Goal: Task Accomplishment & Management: Manage account settings

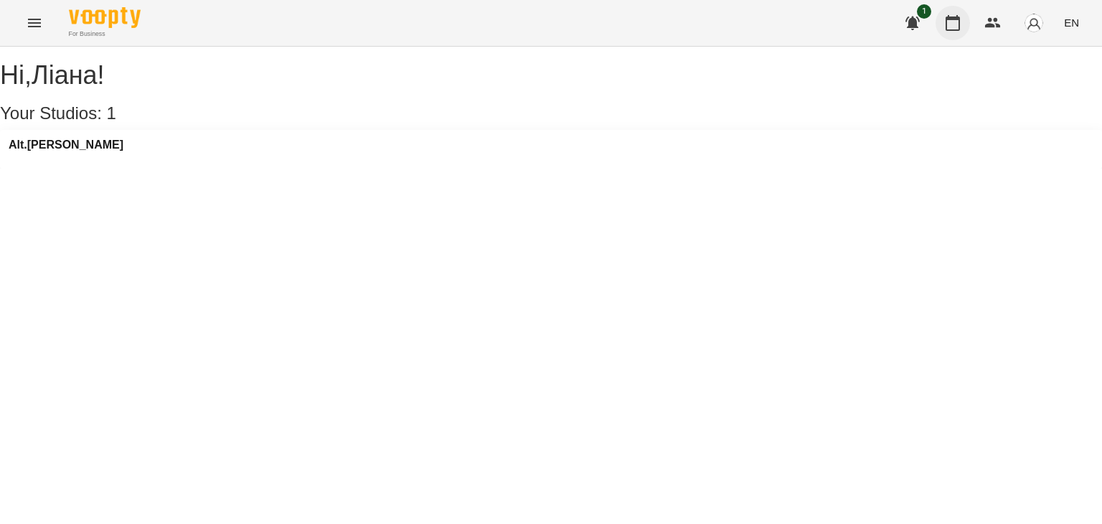
click at [947, 26] on icon "button" at bounding box center [953, 23] width 14 height 16
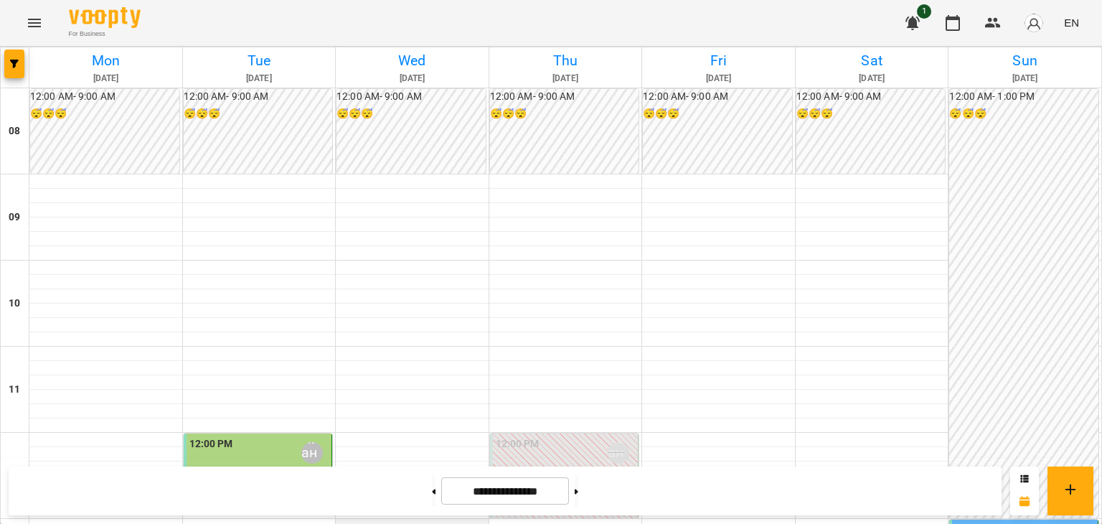
scroll to position [502, 0]
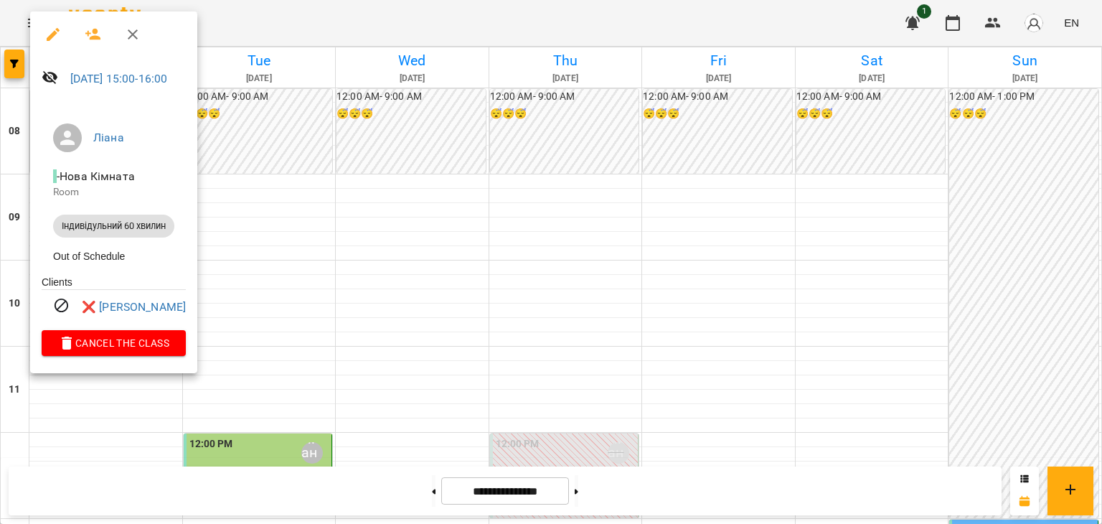
click at [243, 278] on div at bounding box center [551, 262] width 1102 height 524
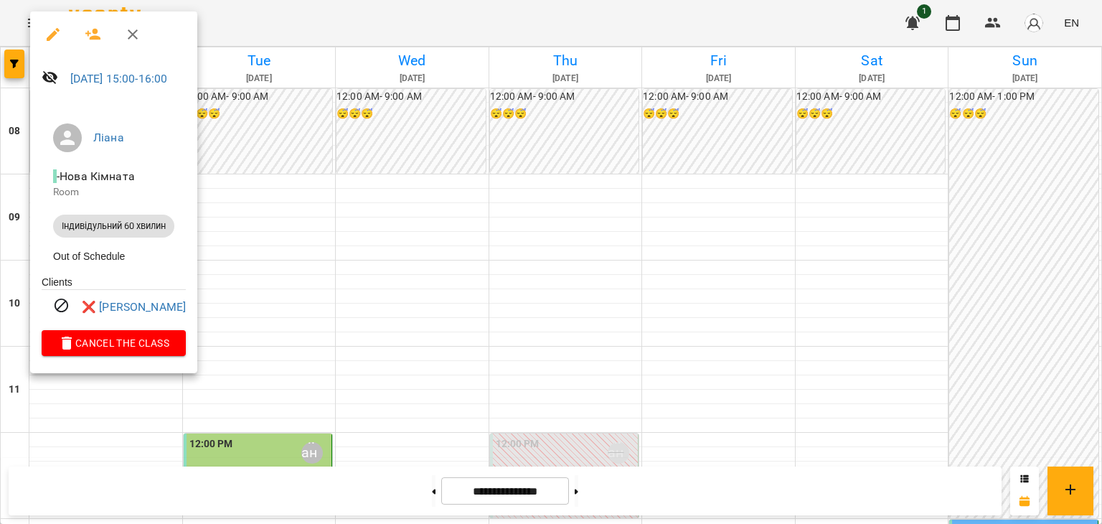
click at [241, 251] on div at bounding box center [551, 262] width 1102 height 524
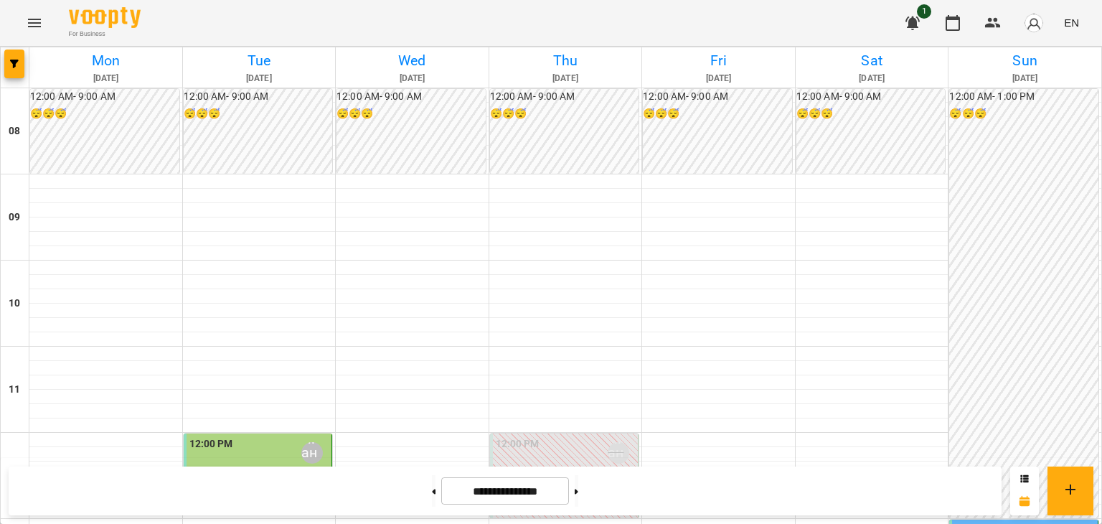
scroll to position [431, 0]
drag, startPoint x: 998, startPoint y: 130, endPoint x: 1042, endPoint y: 95, distance: 55.7
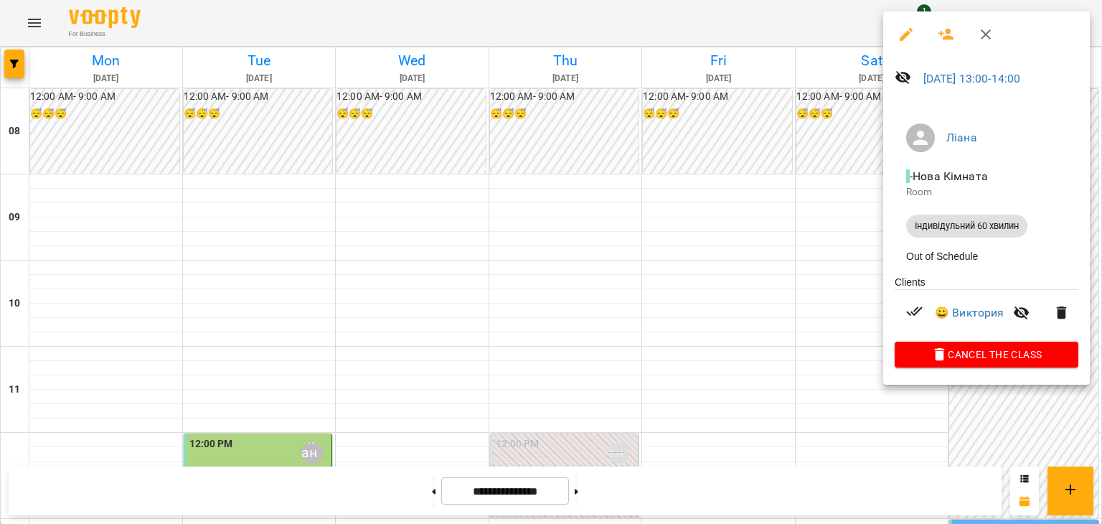
click at [1052, 115] on ul "Ліана - Нова Кімната Room Індивідульний 60 хвилин Out of Schedule" at bounding box center [987, 193] width 184 height 163
click at [969, 363] on span "Cancel the class" at bounding box center [986, 354] width 161 height 17
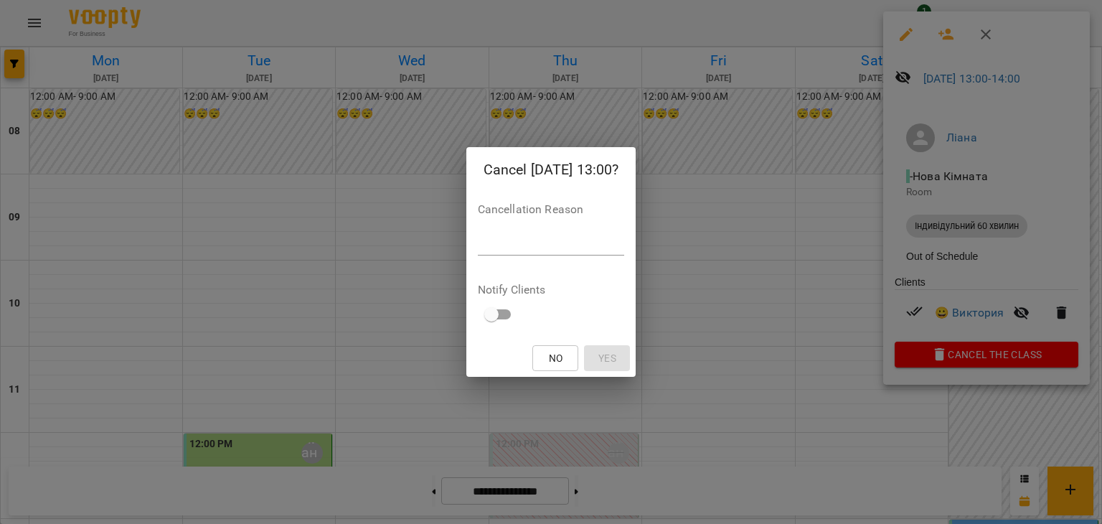
click at [575, 252] on div "*" at bounding box center [551, 243] width 147 height 23
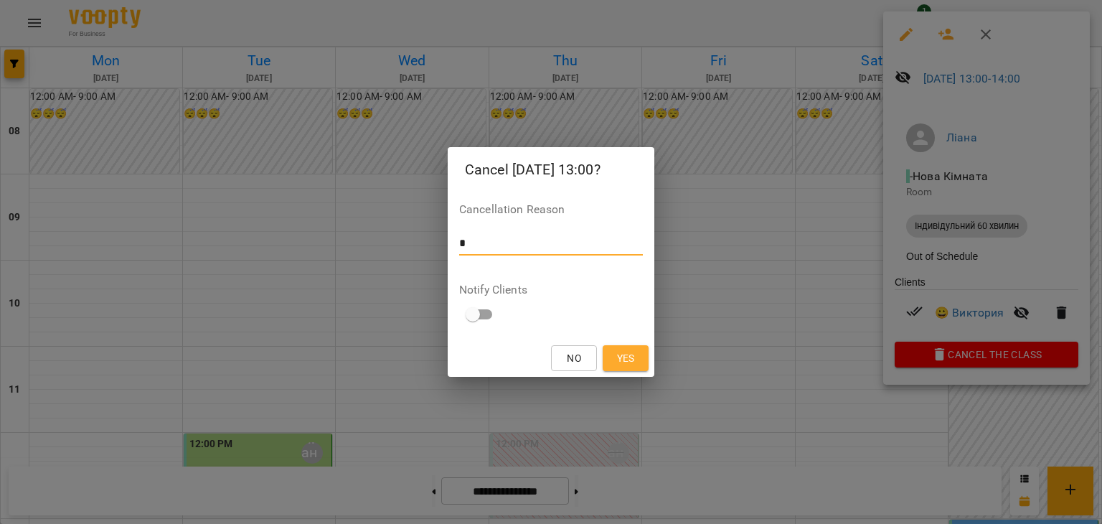
type textarea "*"
drag, startPoint x: 620, startPoint y: 362, endPoint x: 623, endPoint y: 370, distance: 8.4
click at [620, 362] on span "Yes" at bounding box center [626, 357] width 18 height 17
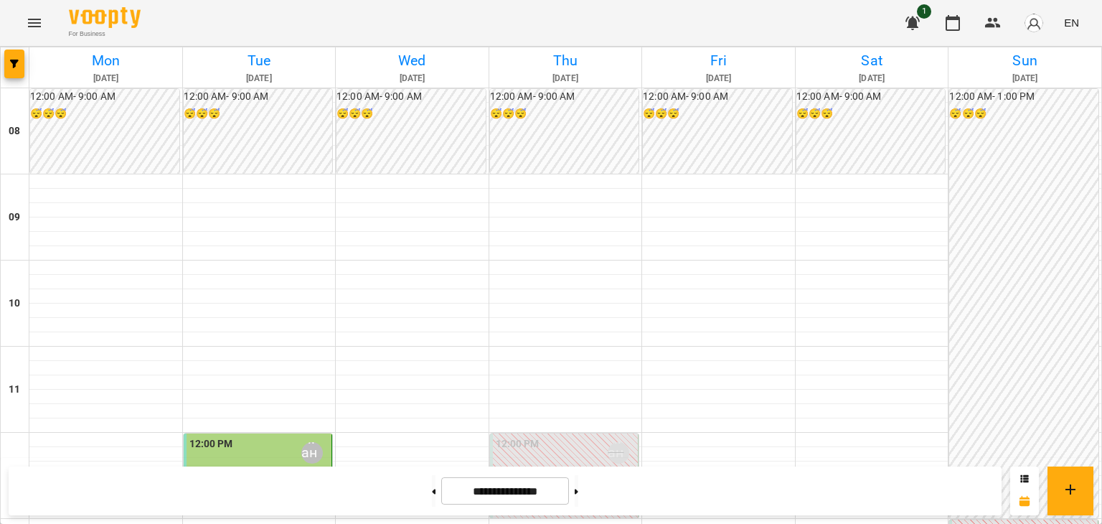
scroll to position [789, 0]
click at [578, 489] on icon at bounding box center [577, 492] width 4 height 6
type input "**********"
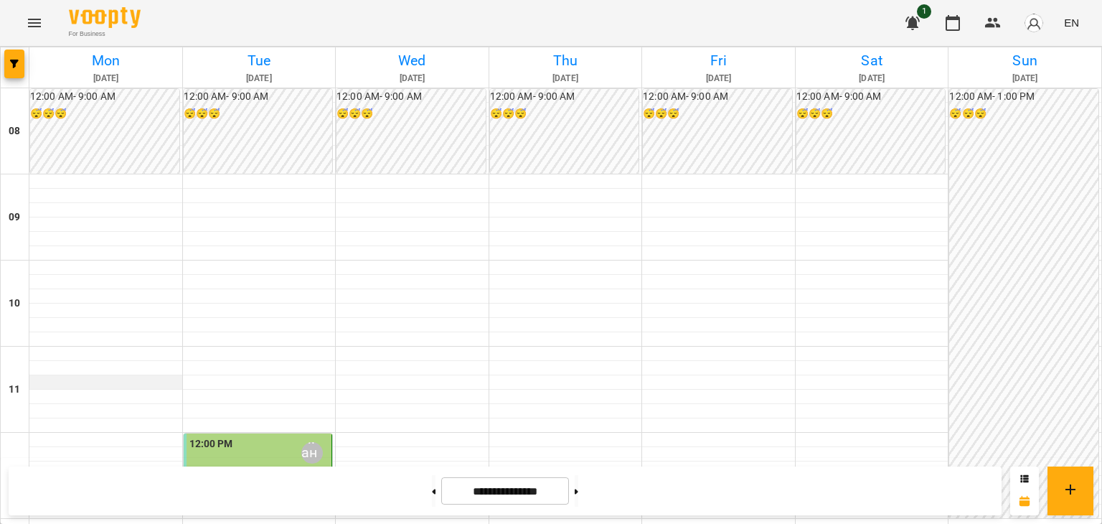
scroll to position [287, 0]
click at [37, 433] on div at bounding box center [105, 440] width 153 height 14
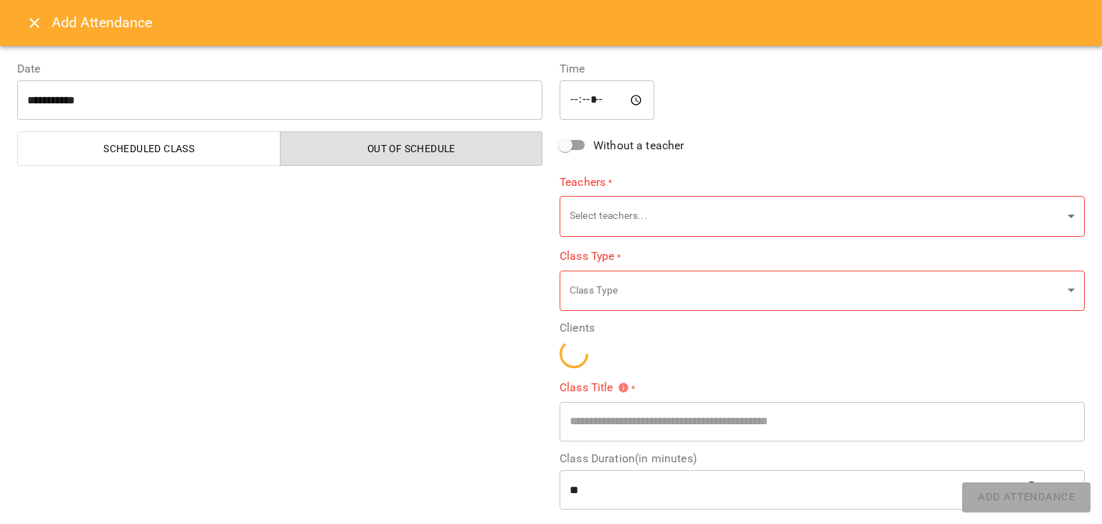
type input "**********"
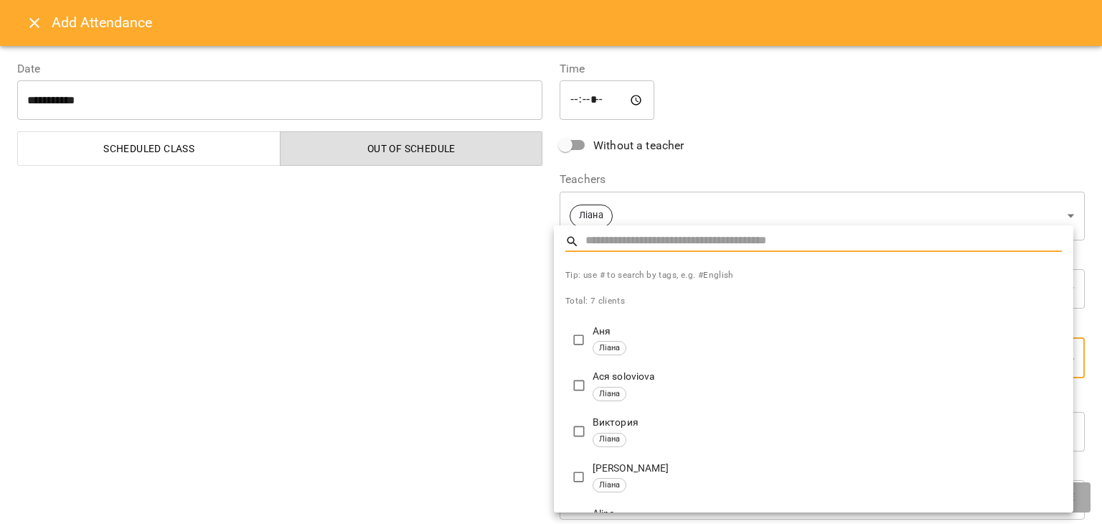
click at [660, 390] on div "Ліана" at bounding box center [827, 394] width 469 height 14
type input "**********"
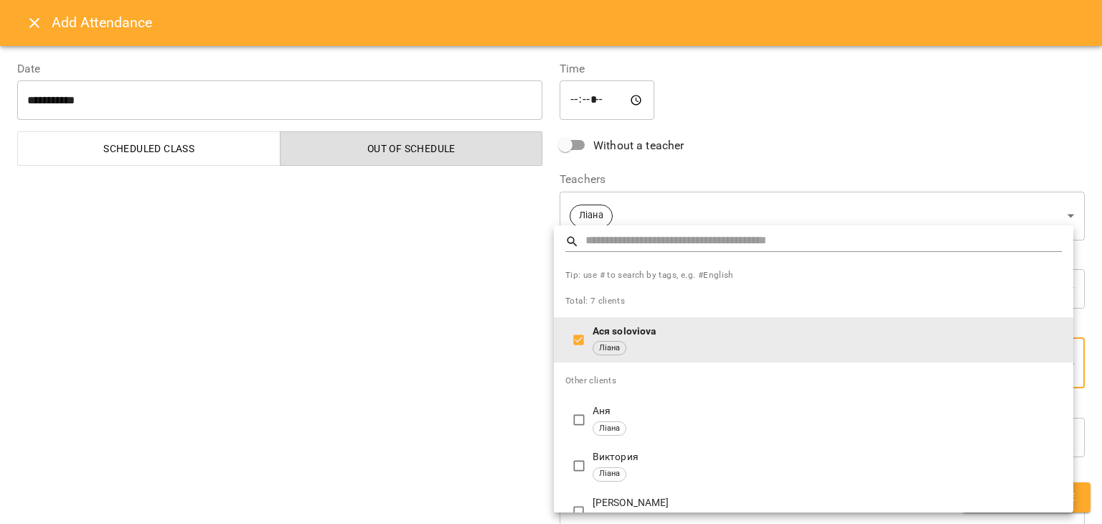
click at [408, 408] on div at bounding box center [551, 262] width 1102 height 524
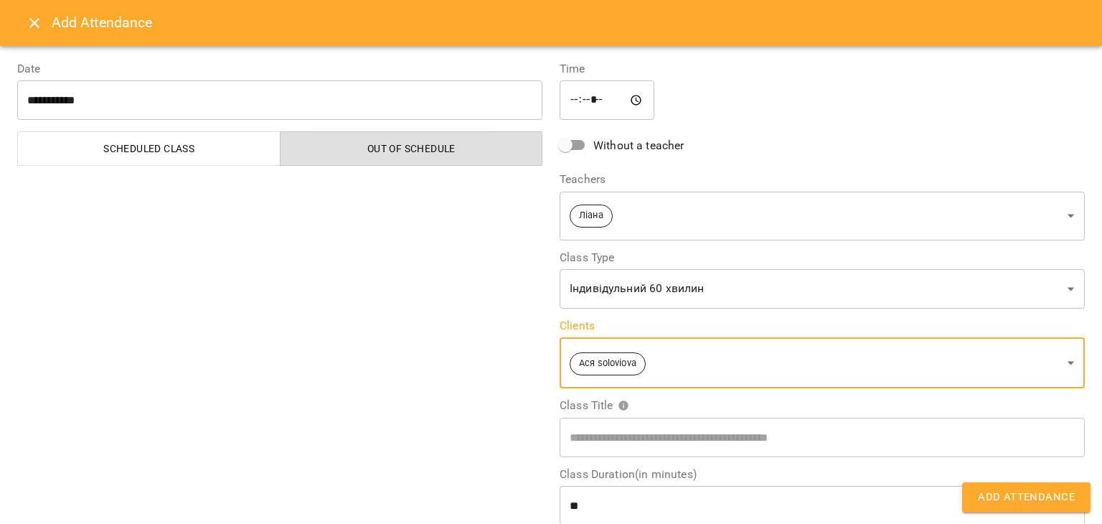
click at [1021, 504] on span "Add Attendance" at bounding box center [1026, 497] width 97 height 19
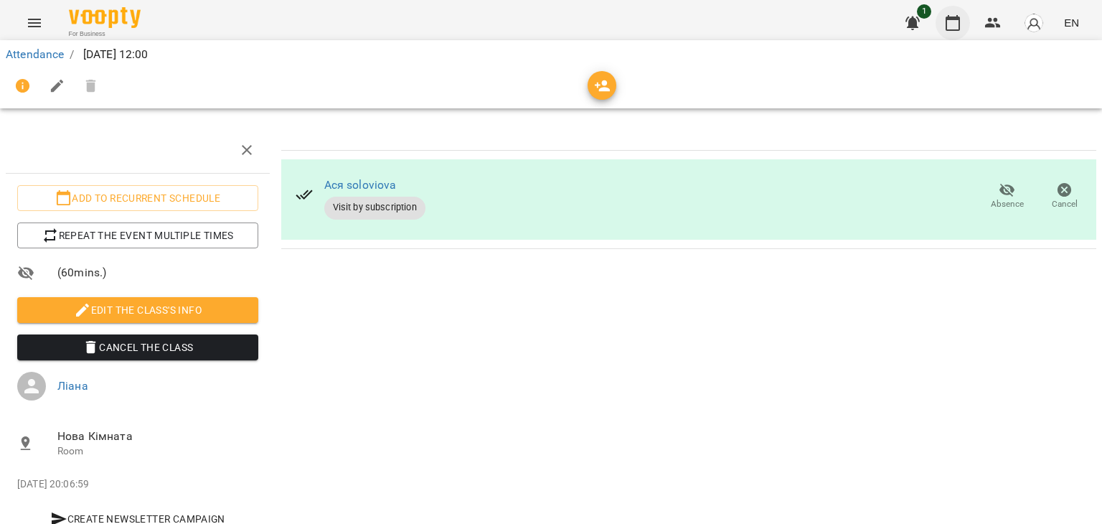
click at [947, 25] on icon "button" at bounding box center [952, 22] width 17 height 17
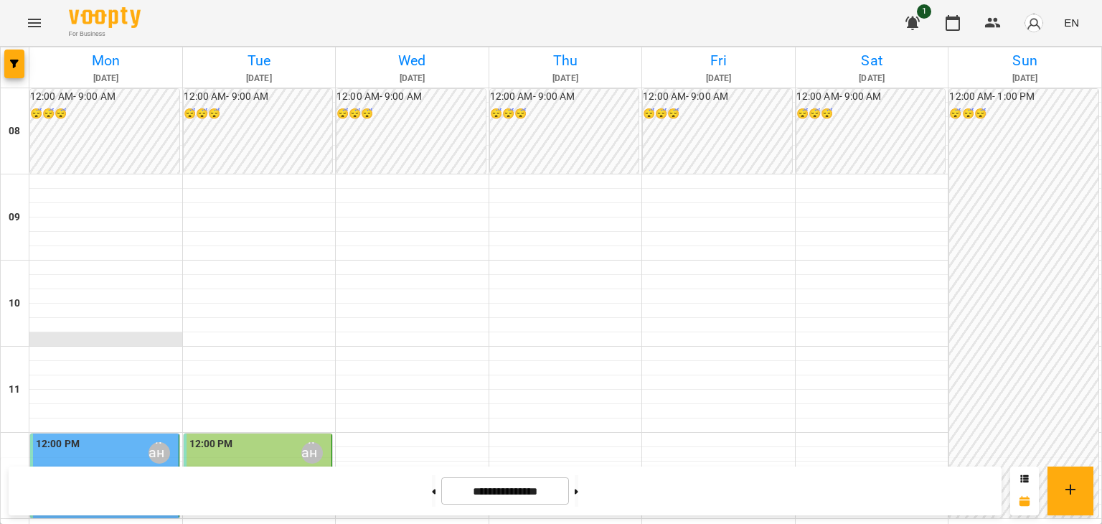
scroll to position [215, 0]
click at [433, 490] on icon at bounding box center [435, 491] width 4 height 5
type input "**********"
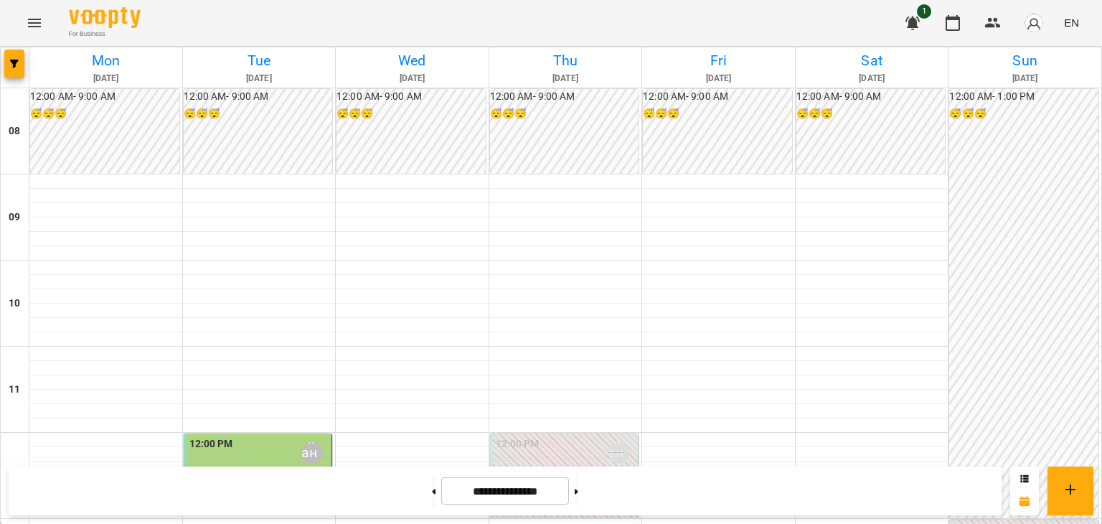
scroll to position [359, 0]
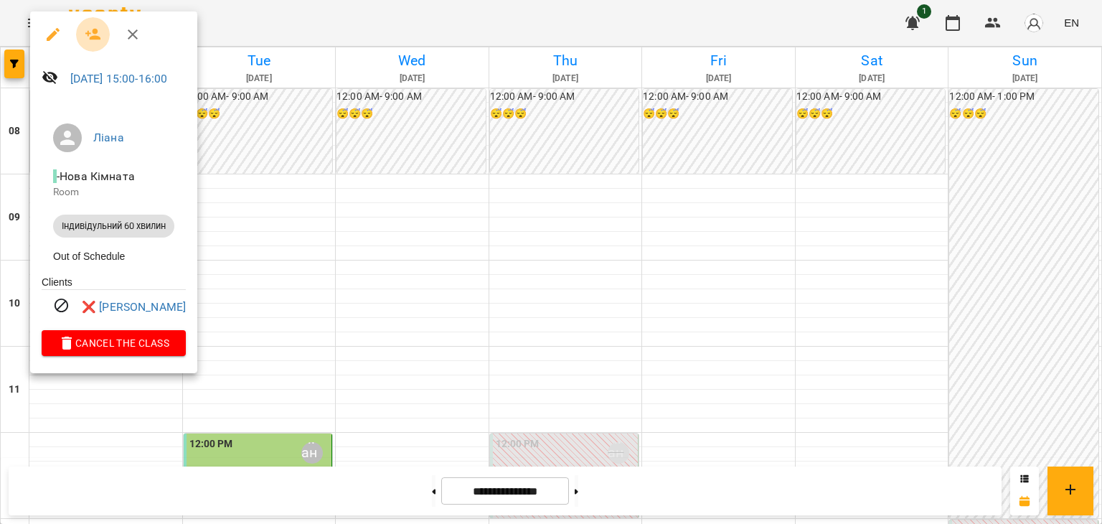
click at [85, 37] on icon "button" at bounding box center [93, 34] width 17 height 17
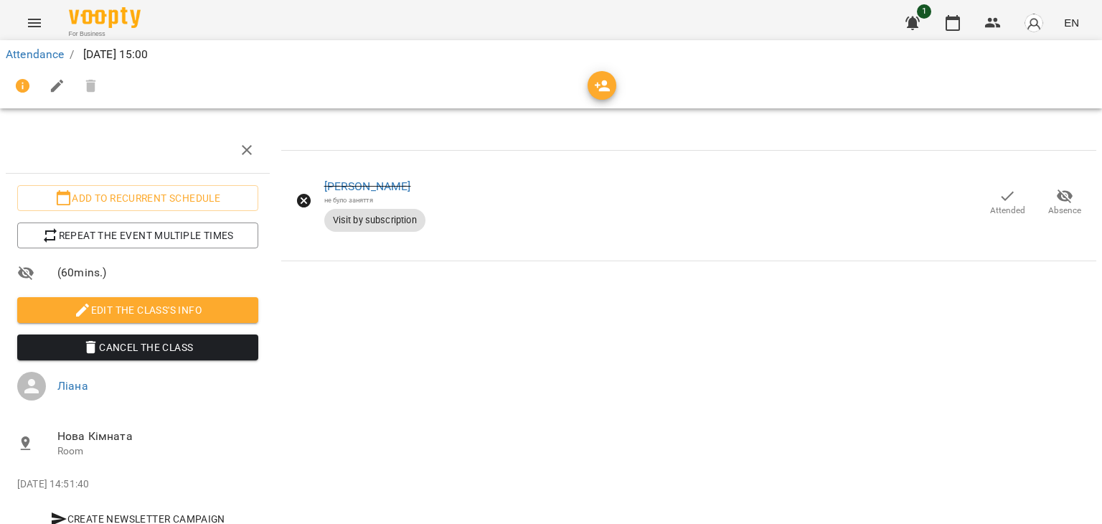
click at [990, 205] on span "Attended" at bounding box center [1007, 211] width 35 height 12
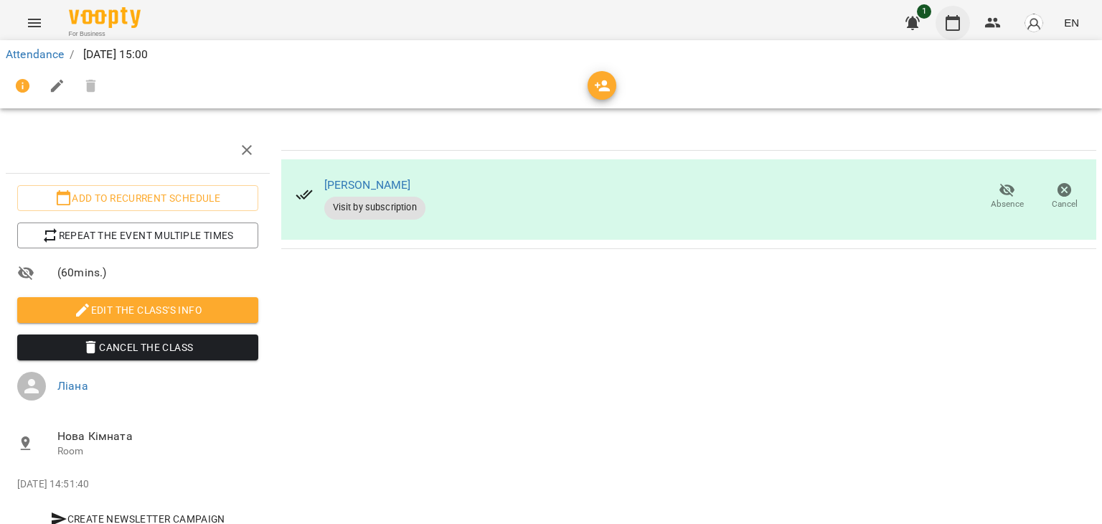
click at [954, 20] on icon "button" at bounding box center [952, 22] width 17 height 17
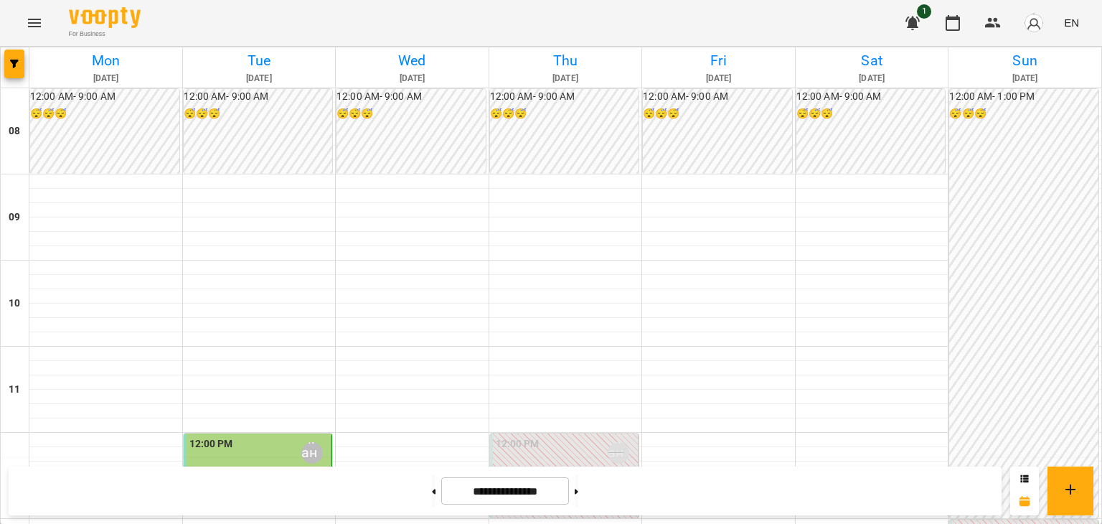
scroll to position [502, 0]
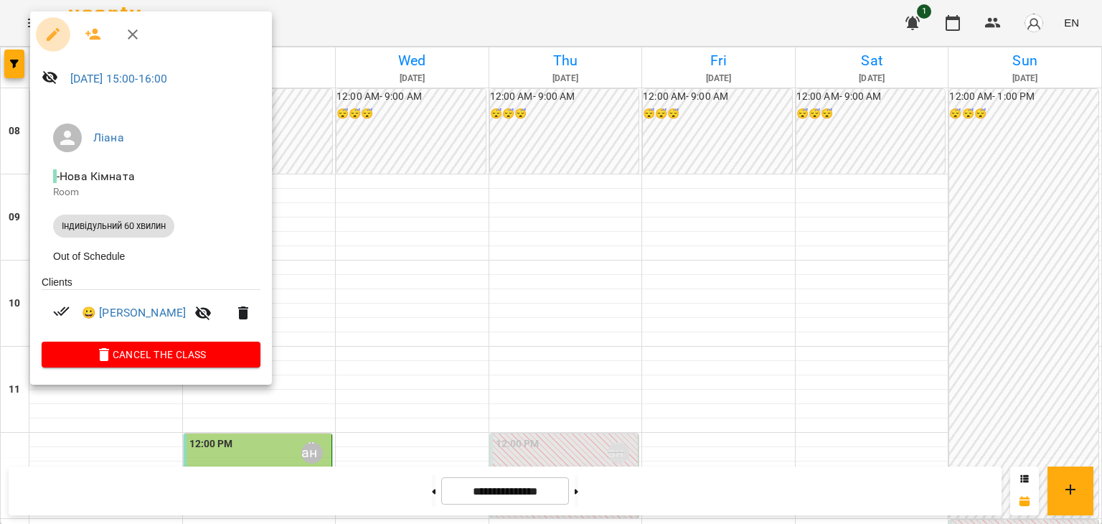
click at [60, 33] on icon "button" at bounding box center [52, 34] width 17 height 17
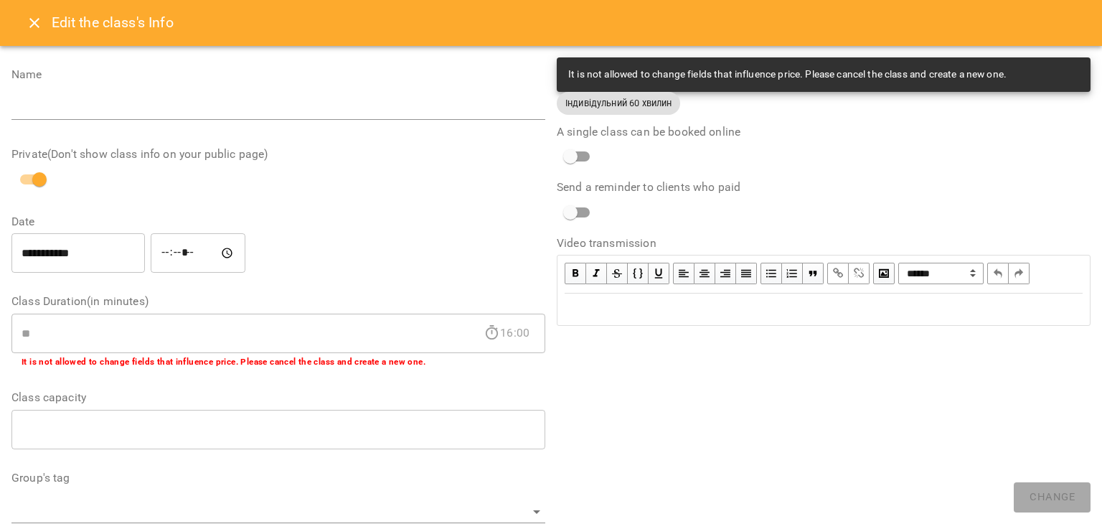
click at [29, 21] on icon "Close" at bounding box center [34, 22] width 17 height 17
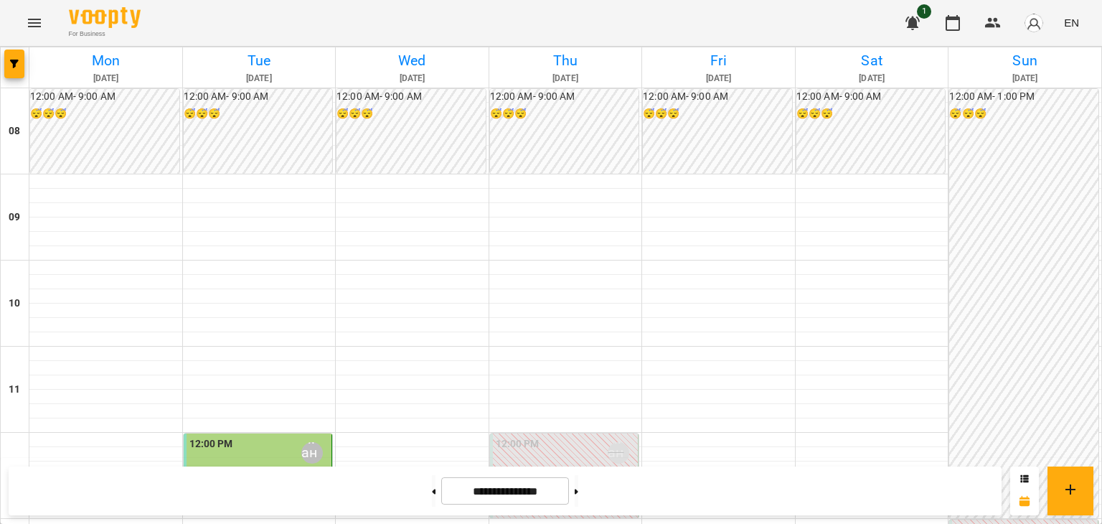
scroll to position [359, 0]
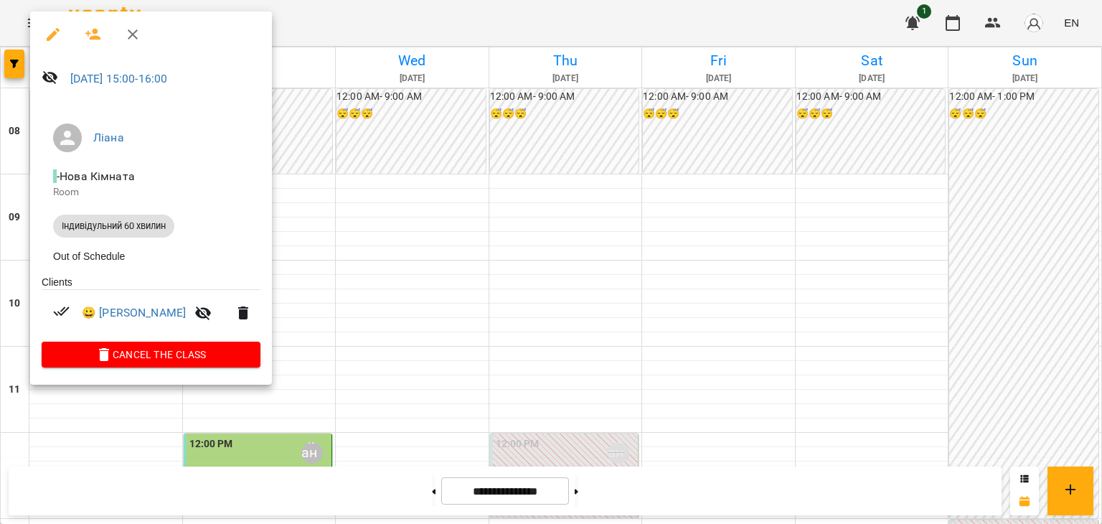
click at [95, 42] on icon "button" at bounding box center [93, 34] width 17 height 17
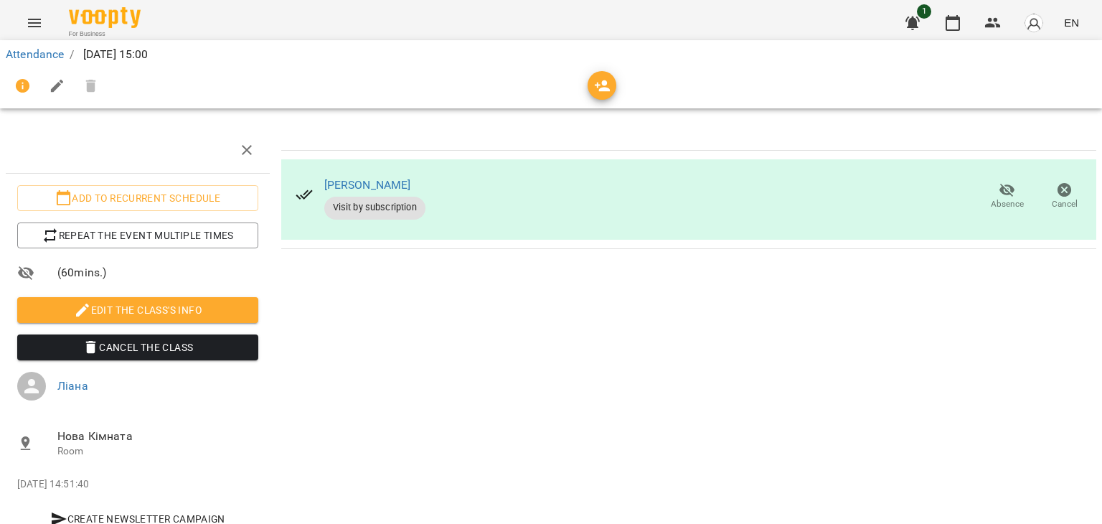
click at [583, 95] on div at bounding box center [551, 86] width 1091 height 34
click at [591, 90] on span "button" at bounding box center [602, 85] width 29 height 17
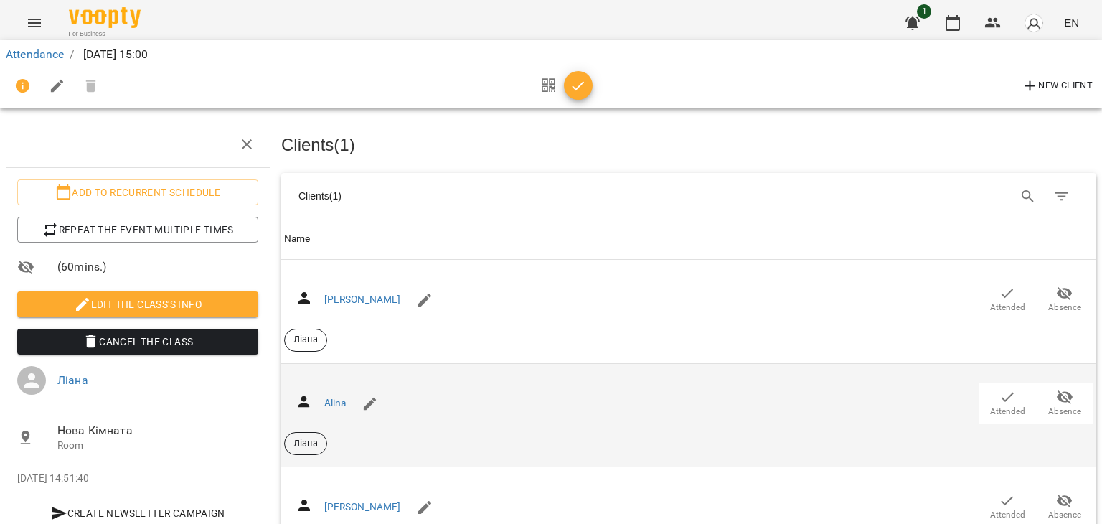
scroll to position [215, 0]
click at [999, 388] on icon "button" at bounding box center [1007, 396] width 17 height 17
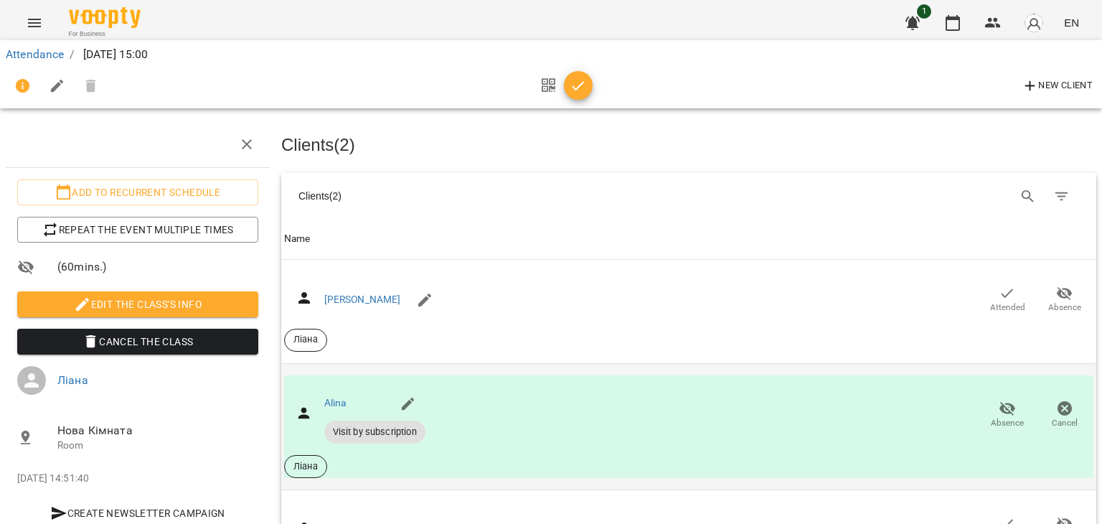
click at [596, 80] on div "New Client" at bounding box center [551, 86] width 1091 height 34
click at [585, 85] on icon "button" at bounding box center [578, 85] width 17 height 17
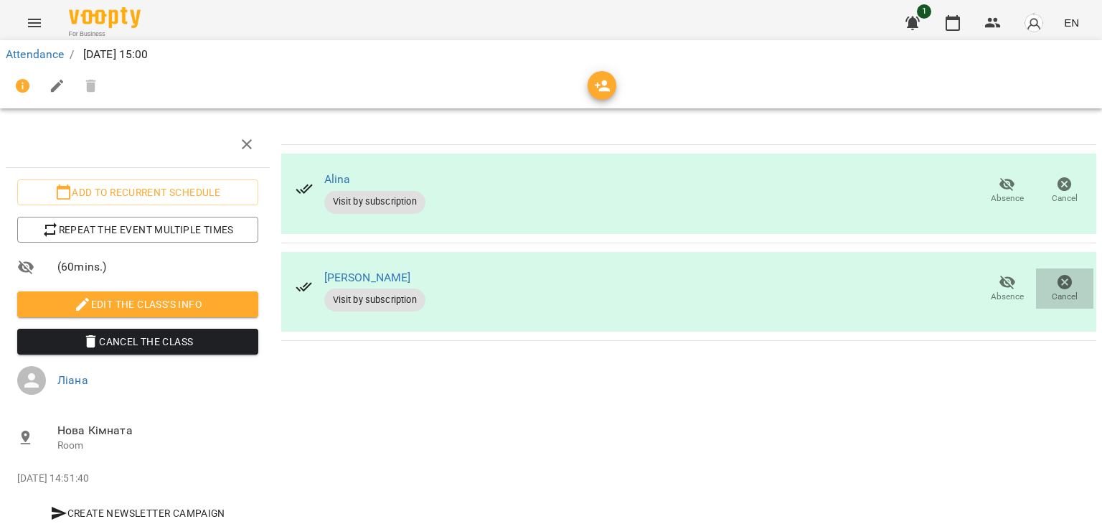
click at [1058, 275] on icon "button" at bounding box center [1065, 282] width 14 height 14
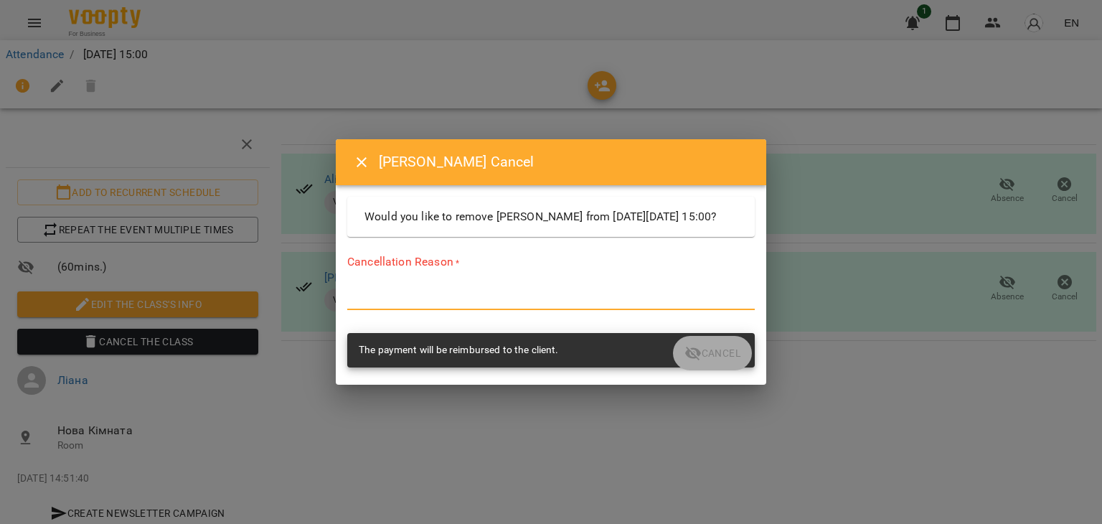
click at [442, 298] on textarea at bounding box center [551, 298] width 408 height 14
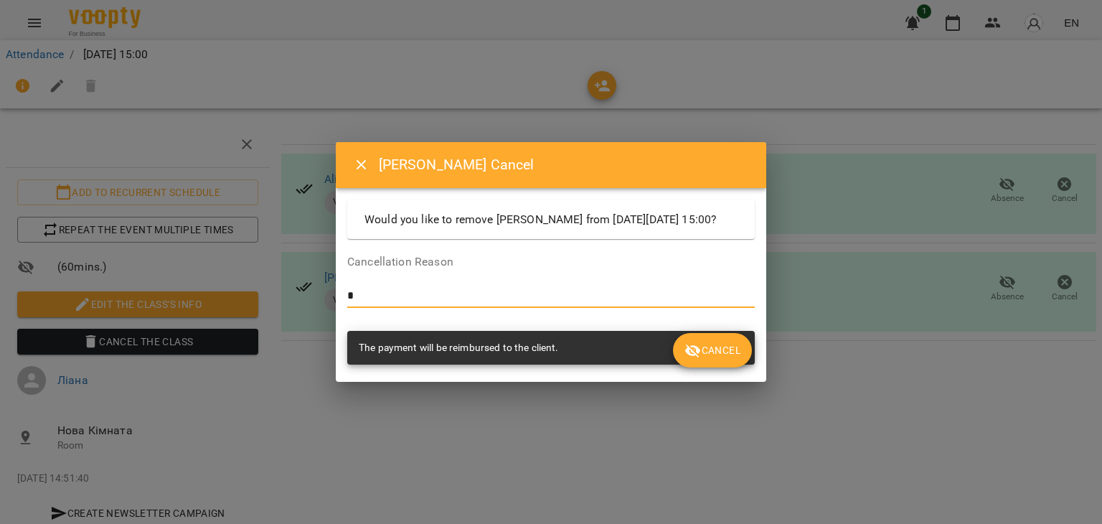
type textarea "*"
click at [713, 354] on span "Cancel" at bounding box center [713, 350] width 56 height 17
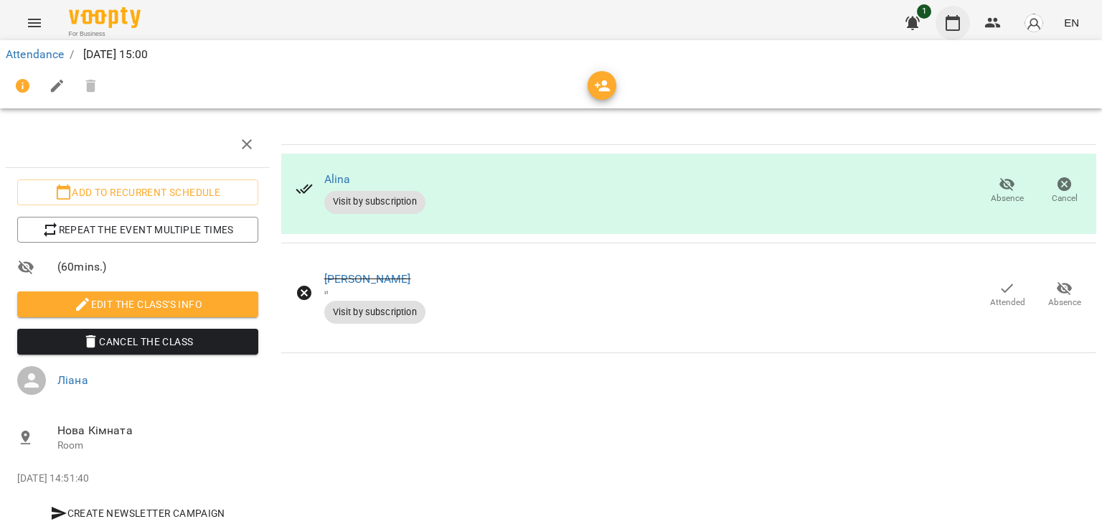
click at [947, 24] on icon "button" at bounding box center [953, 23] width 14 height 16
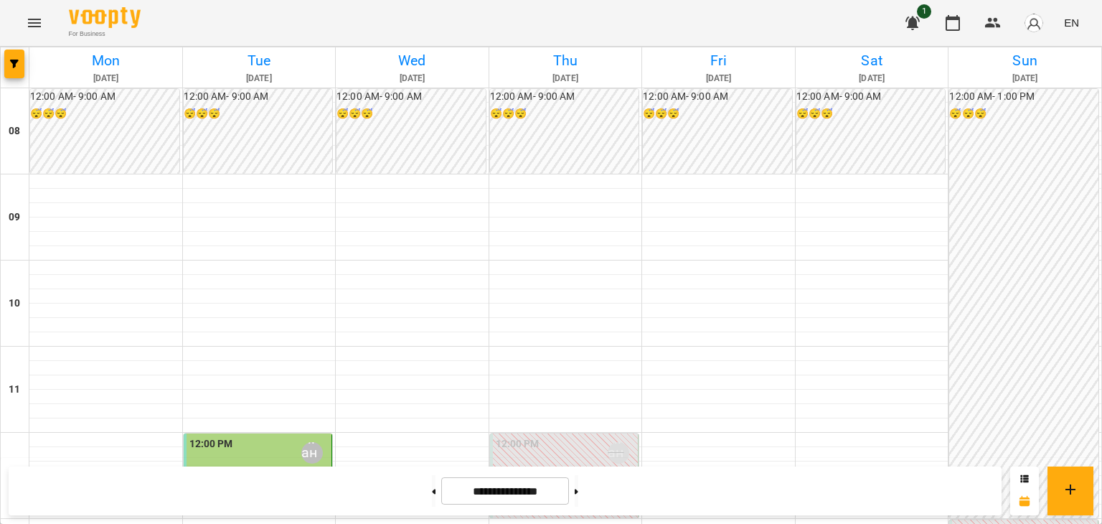
scroll to position [646, 0]
click at [578, 494] on button at bounding box center [577, 491] width 4 height 32
type input "**********"
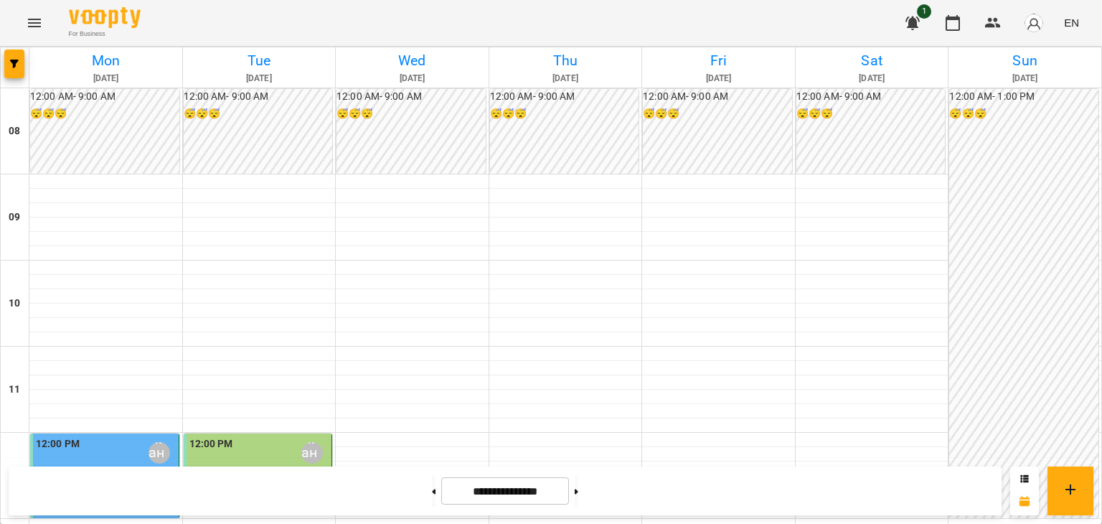
scroll to position [431, 0]
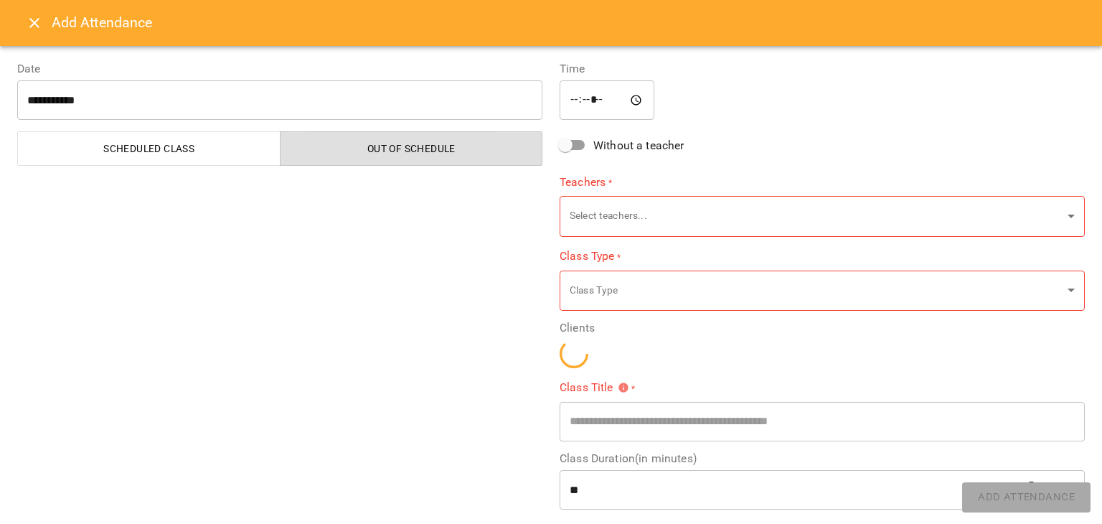
type input "**********"
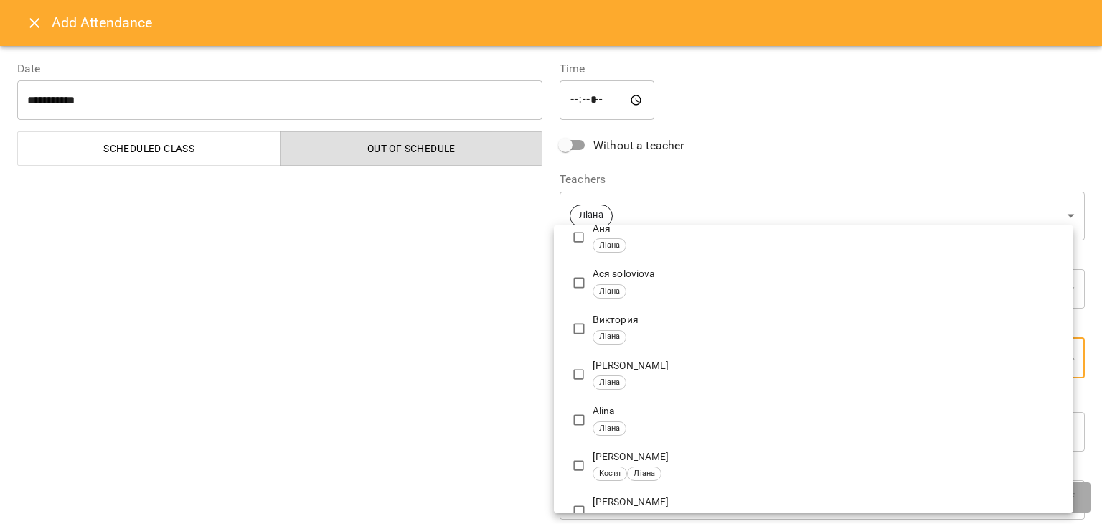
scroll to position [129, 0]
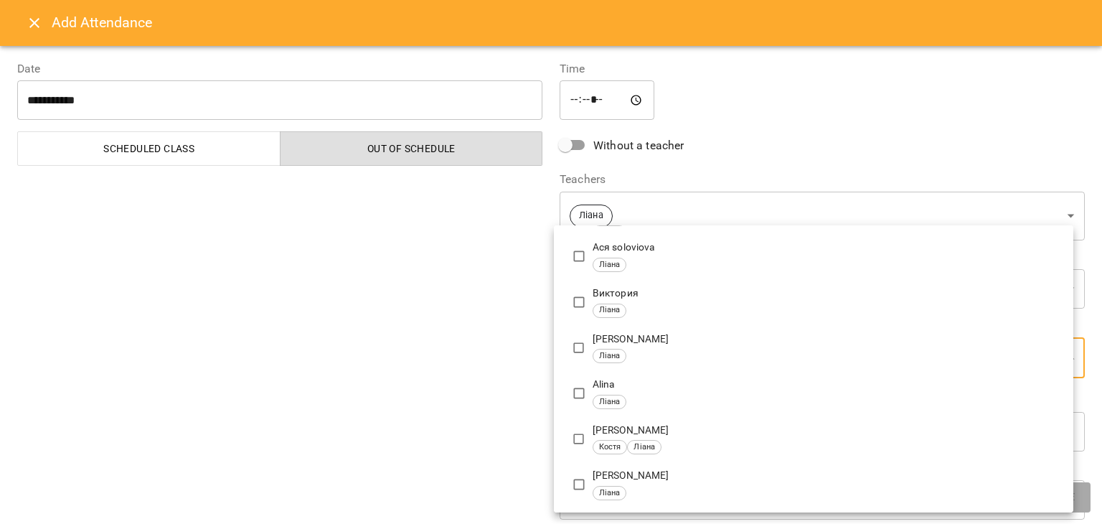
type input "**********"
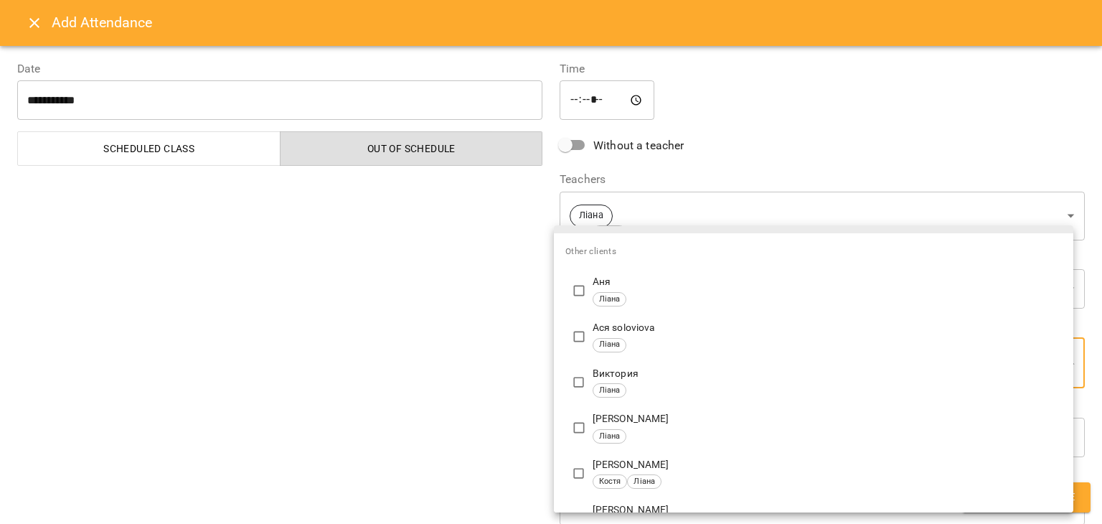
scroll to position [0, 0]
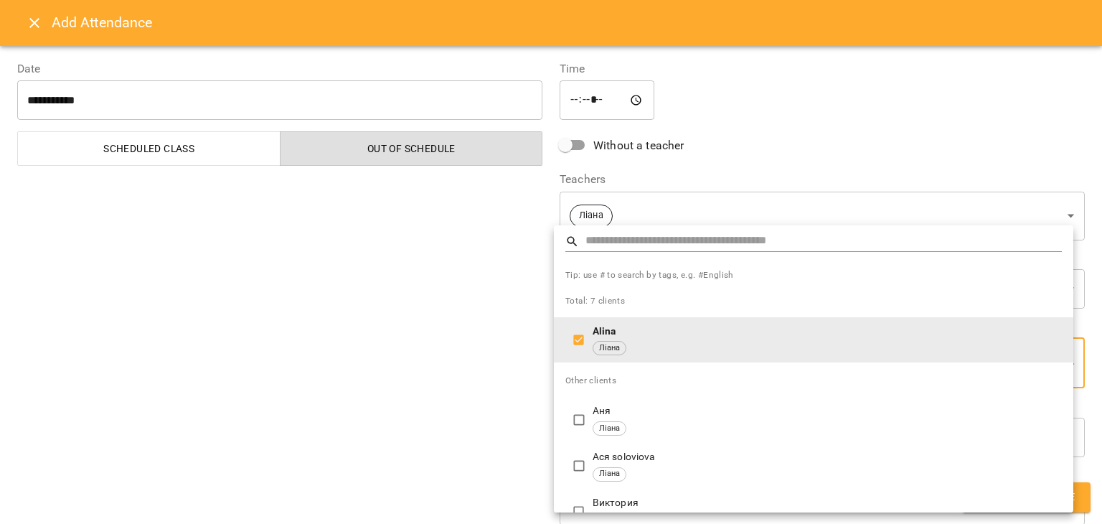
click at [372, 294] on div at bounding box center [551, 262] width 1102 height 524
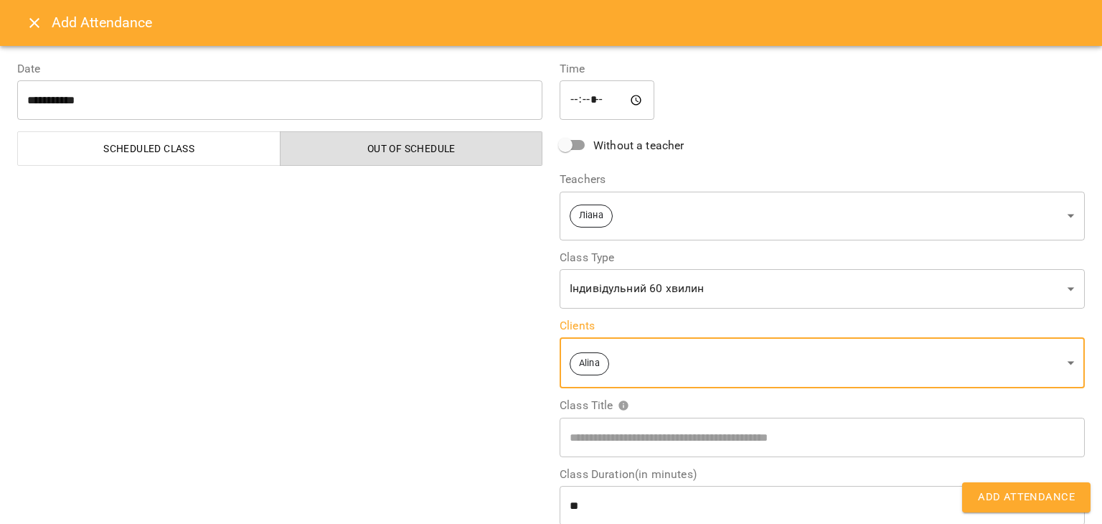
click at [995, 489] on span "Add Attendance" at bounding box center [1026, 497] width 97 height 19
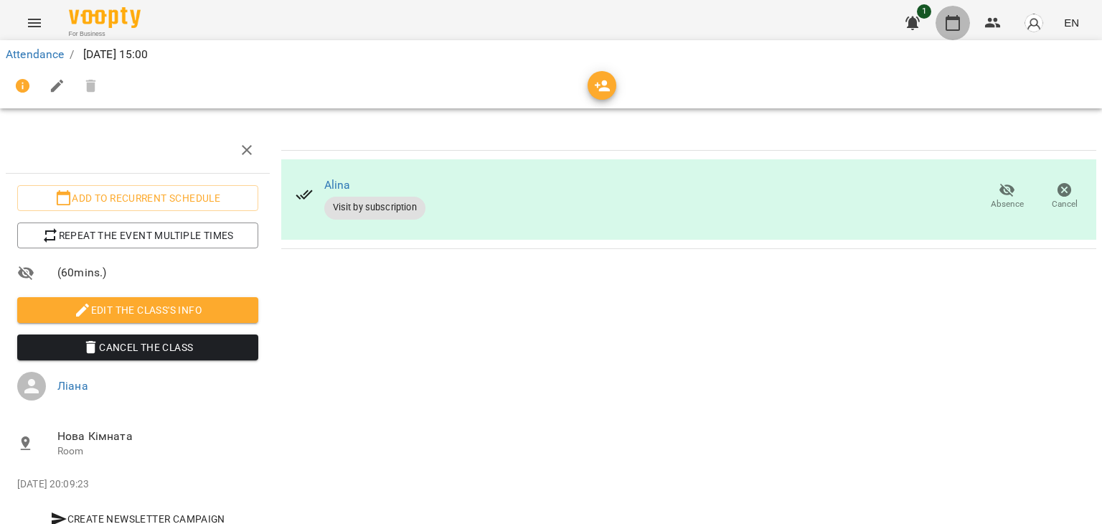
click at [957, 19] on icon "button" at bounding box center [953, 23] width 14 height 16
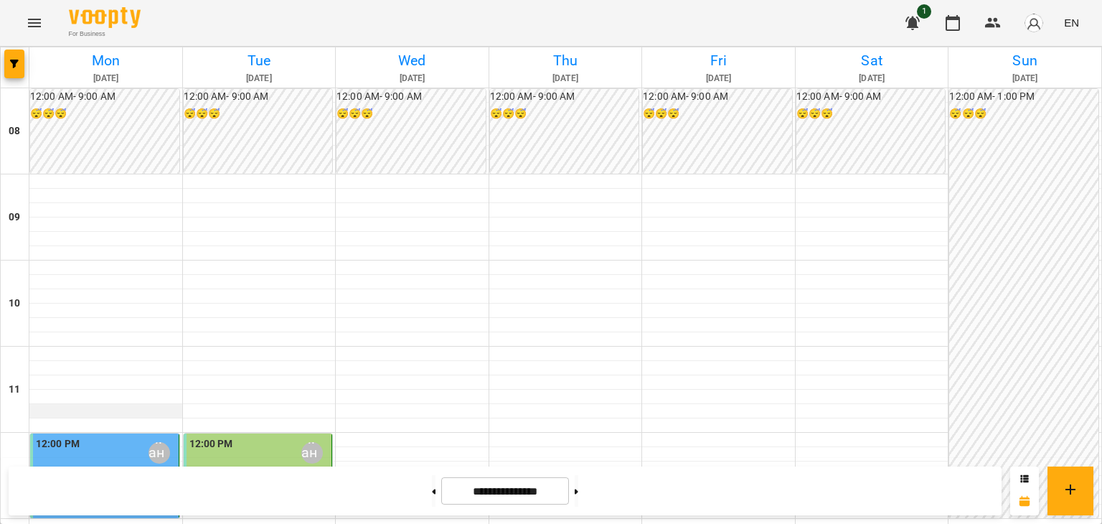
scroll to position [287, 0]
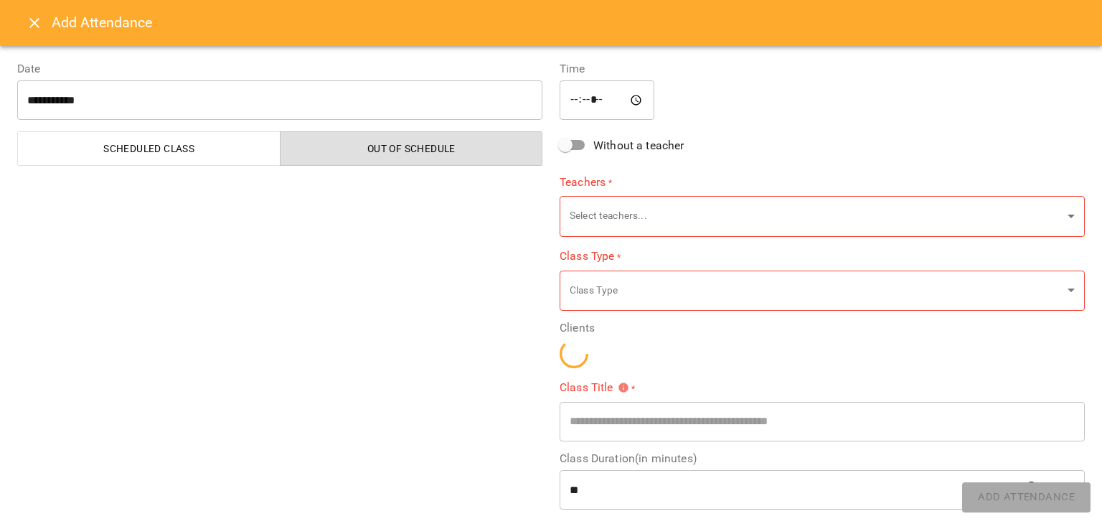
type input "**********"
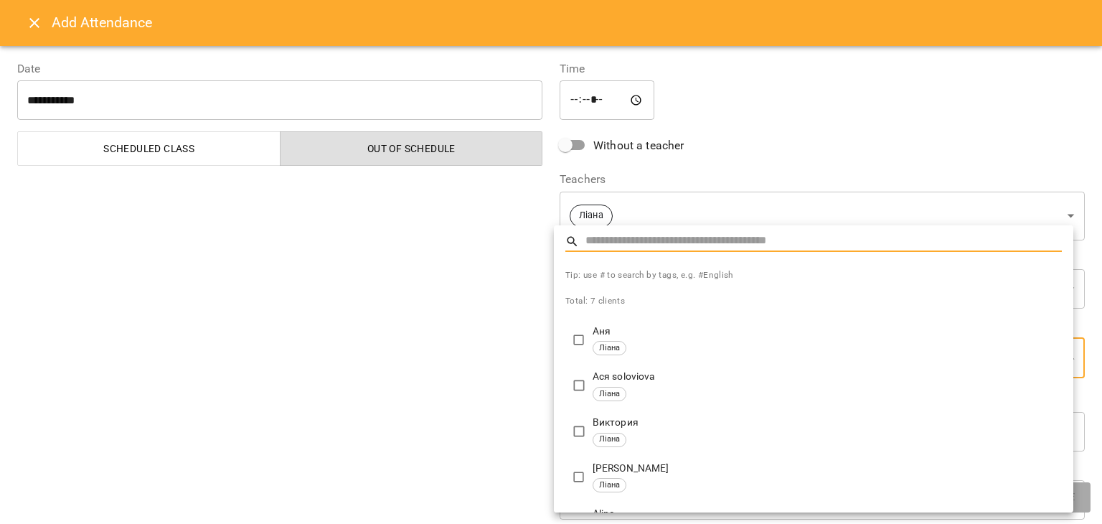
type input "**********"
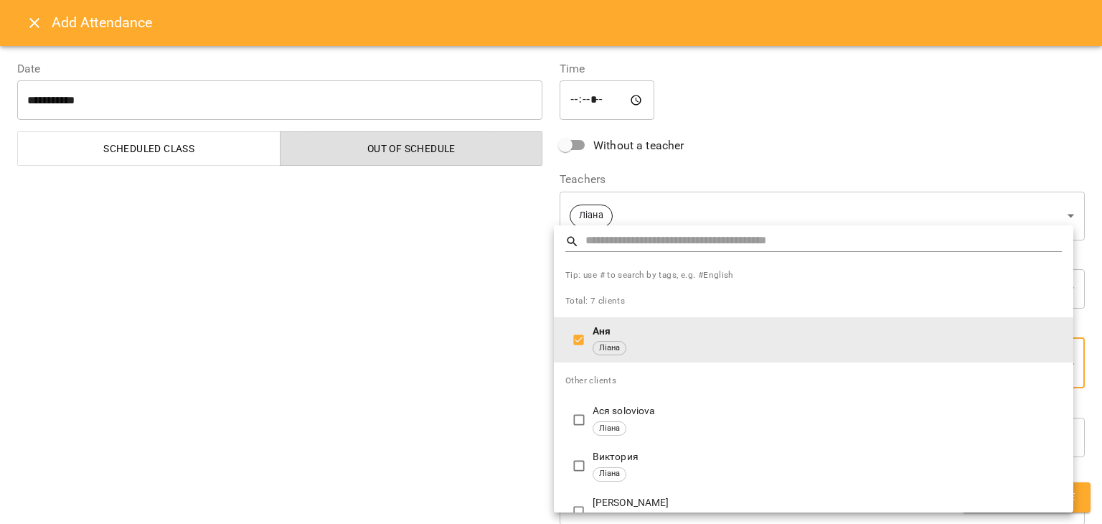
click at [367, 397] on div at bounding box center [551, 262] width 1102 height 524
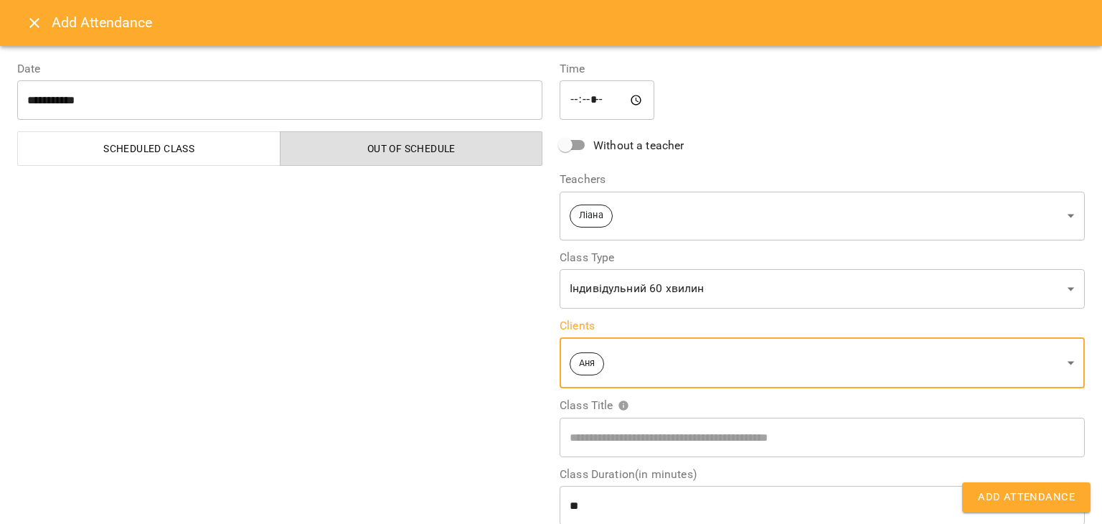
click at [1058, 496] on span "Add Attendance" at bounding box center [1026, 497] width 97 height 19
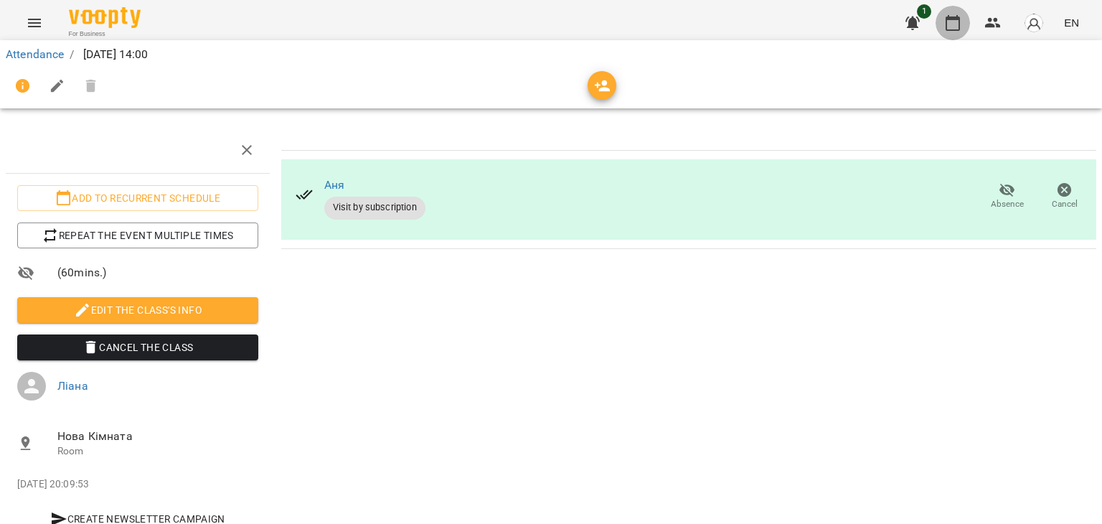
click at [947, 9] on button "button" at bounding box center [953, 23] width 34 height 34
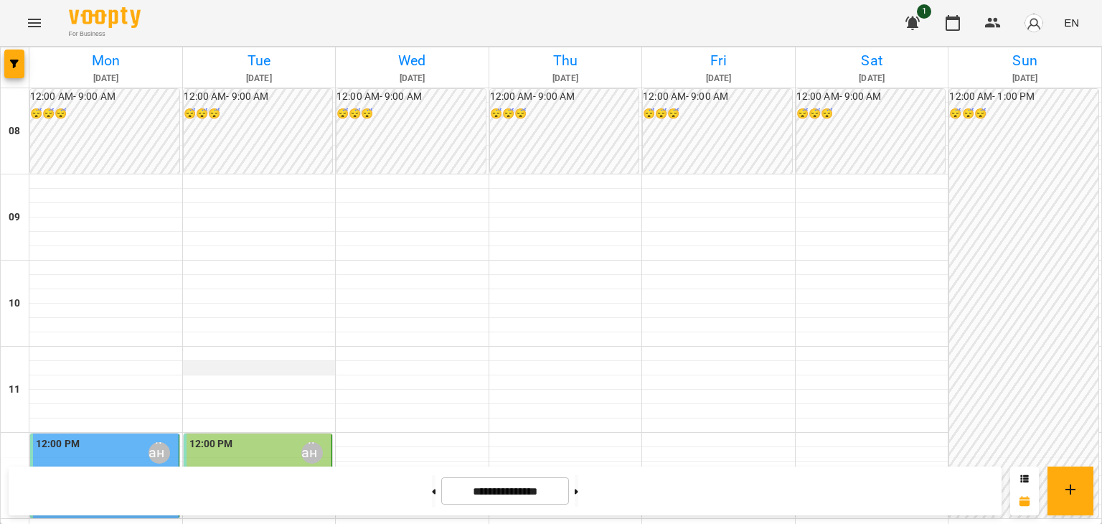
scroll to position [144, 0]
click at [186, 347] on div at bounding box center [259, 354] width 153 height 14
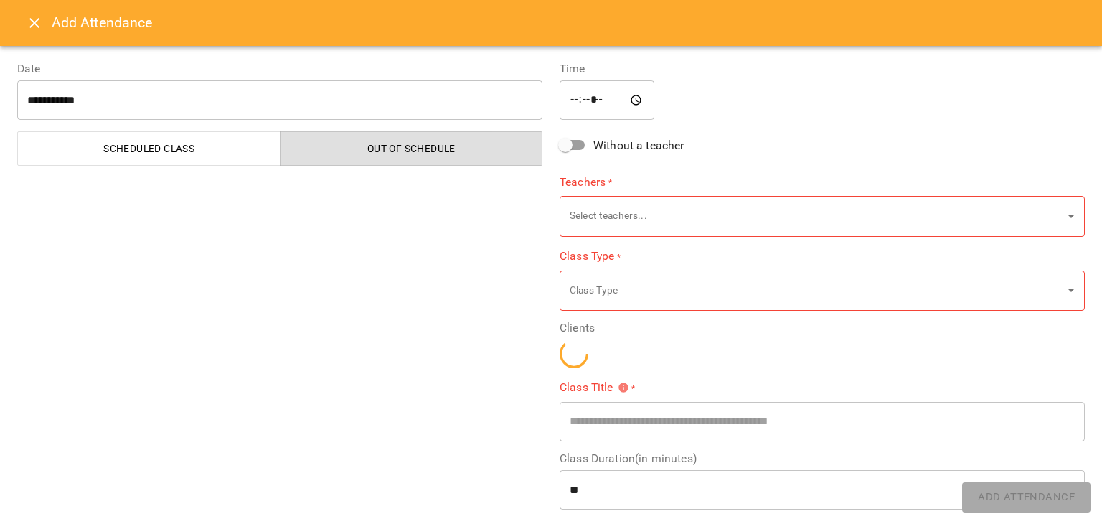
type input "**********"
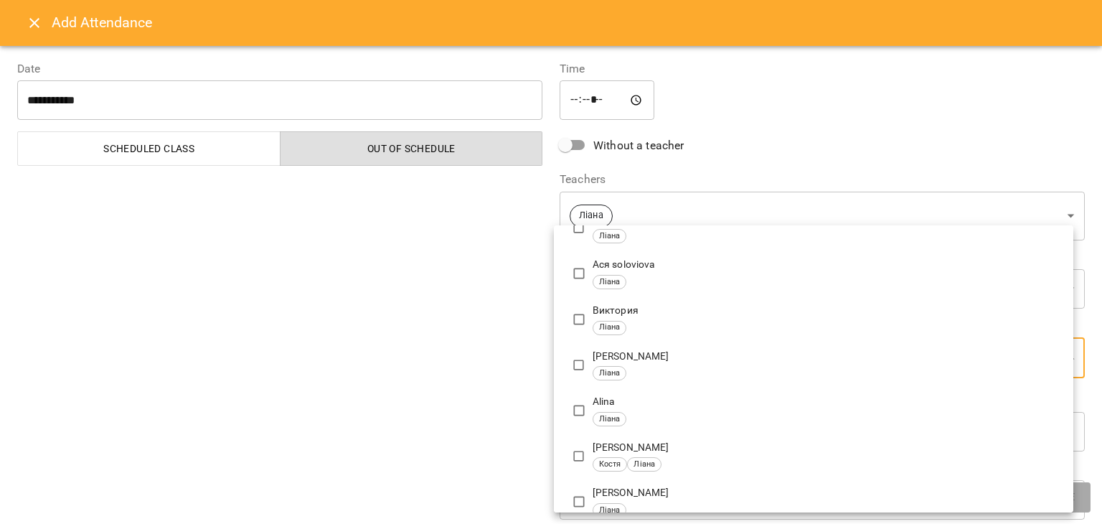
scroll to position [129, 0]
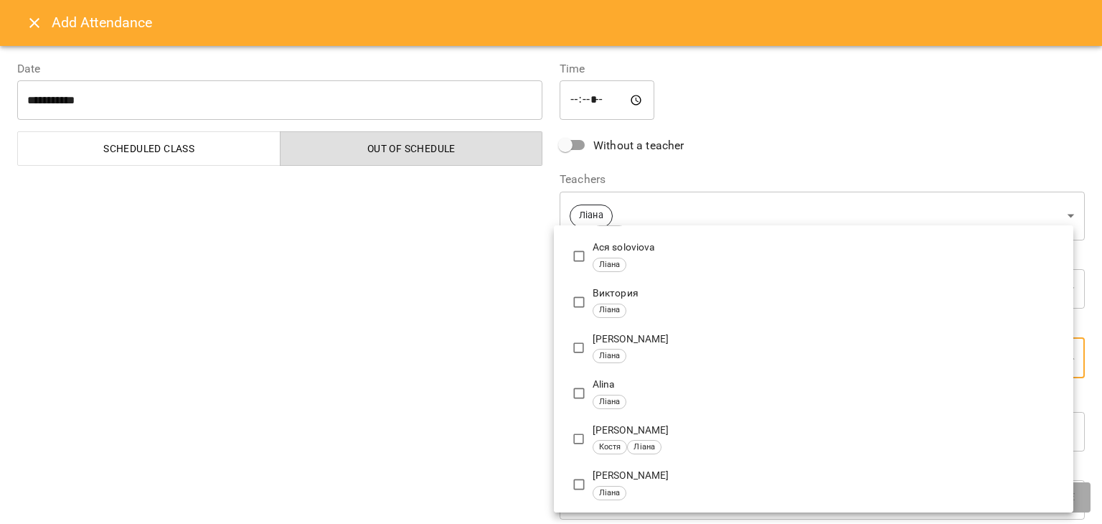
type input "**********"
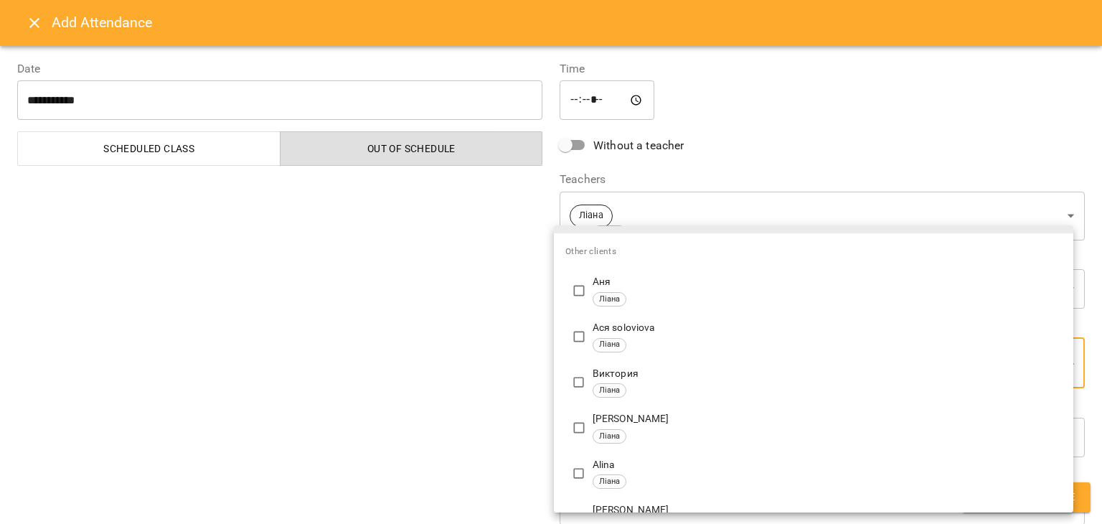
scroll to position [0, 0]
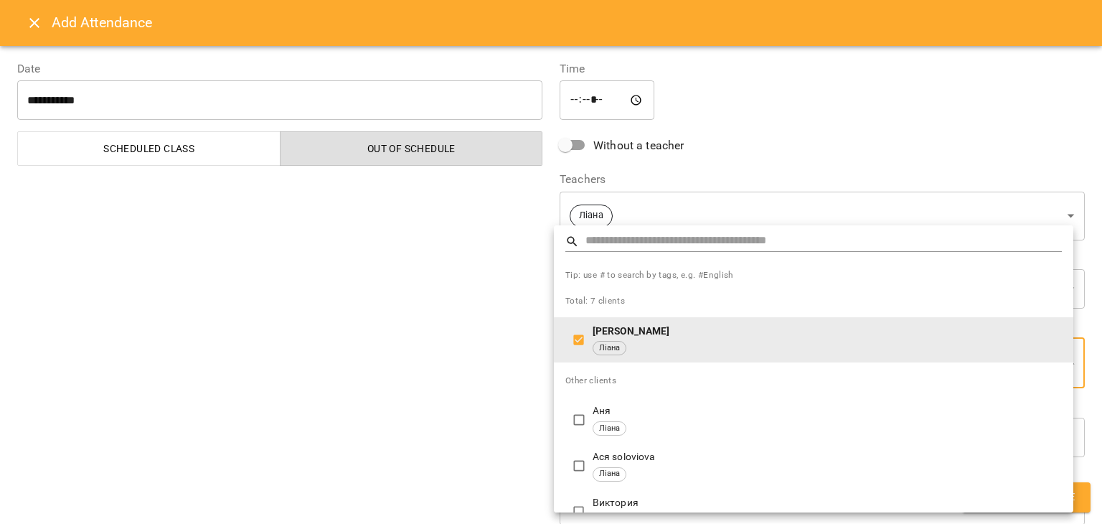
click at [415, 418] on div at bounding box center [551, 262] width 1102 height 524
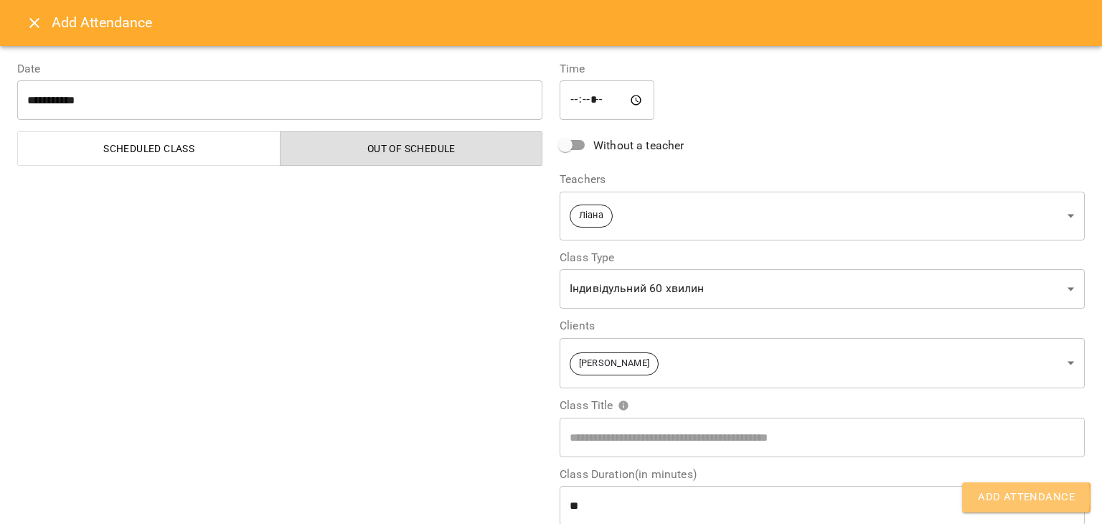
click at [995, 497] on span "Add Attendance" at bounding box center [1026, 497] width 97 height 19
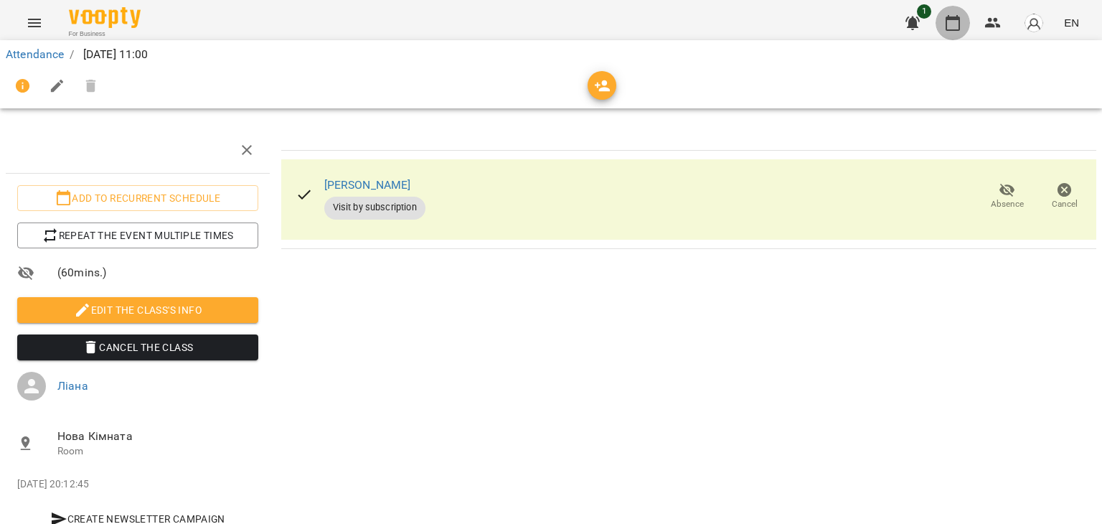
click at [949, 14] on icon "button" at bounding box center [952, 22] width 17 height 17
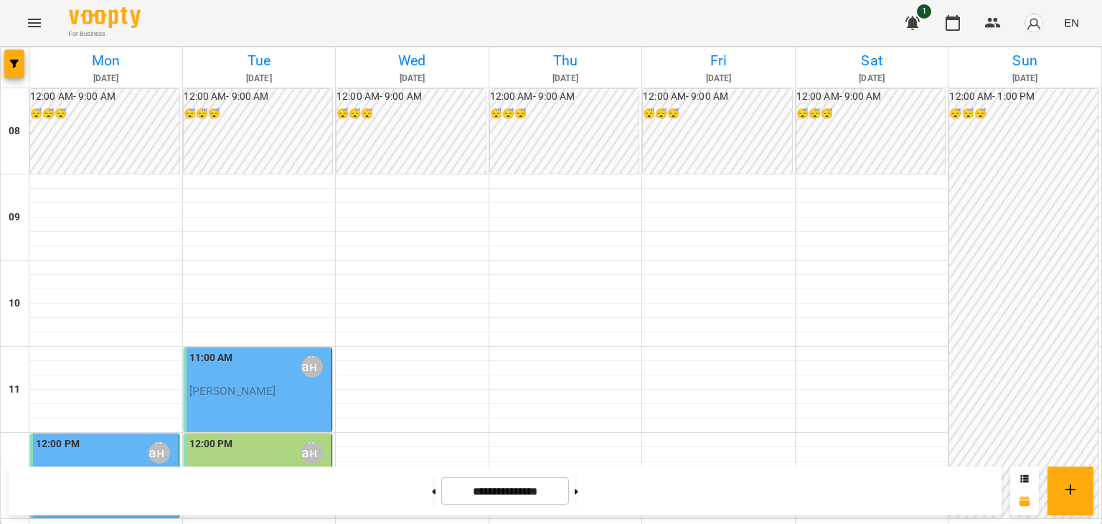
scroll to position [215, 0]
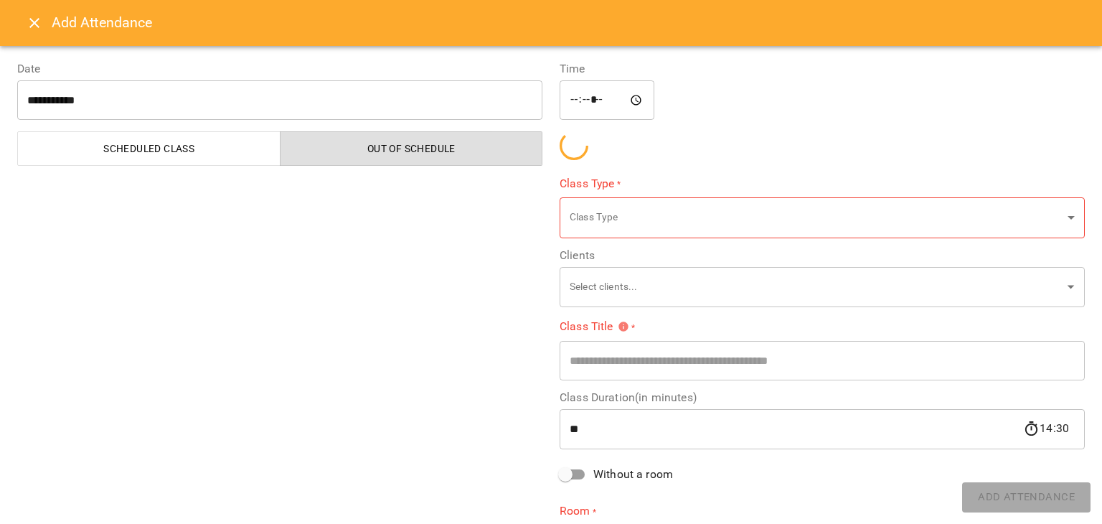
type input "**********"
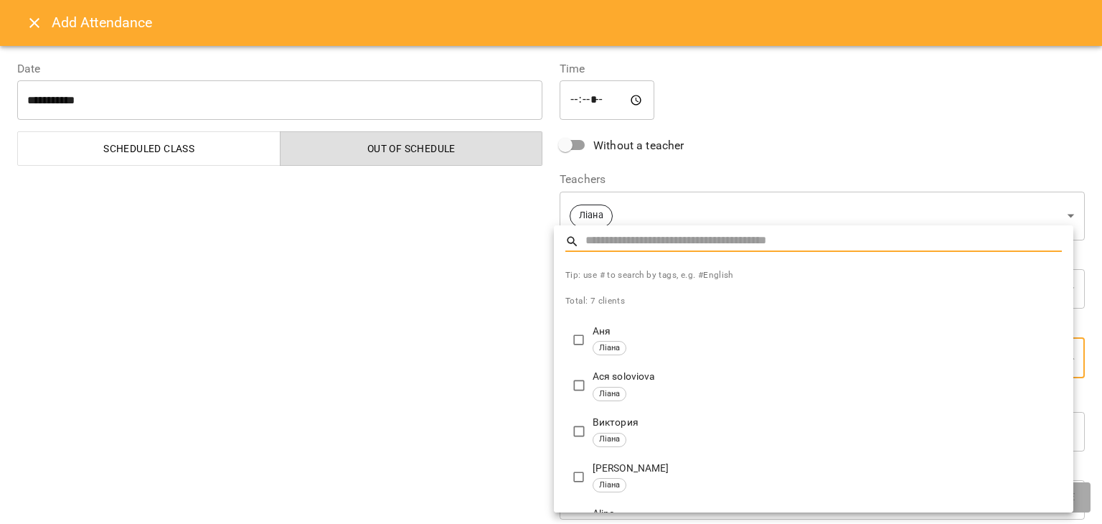
type input "**********"
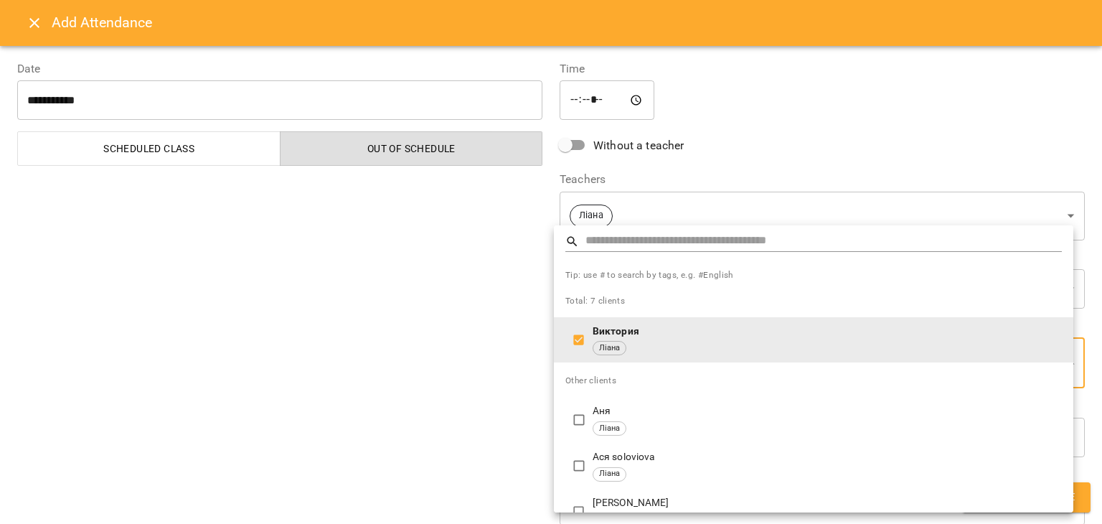
click at [353, 334] on div at bounding box center [551, 262] width 1102 height 524
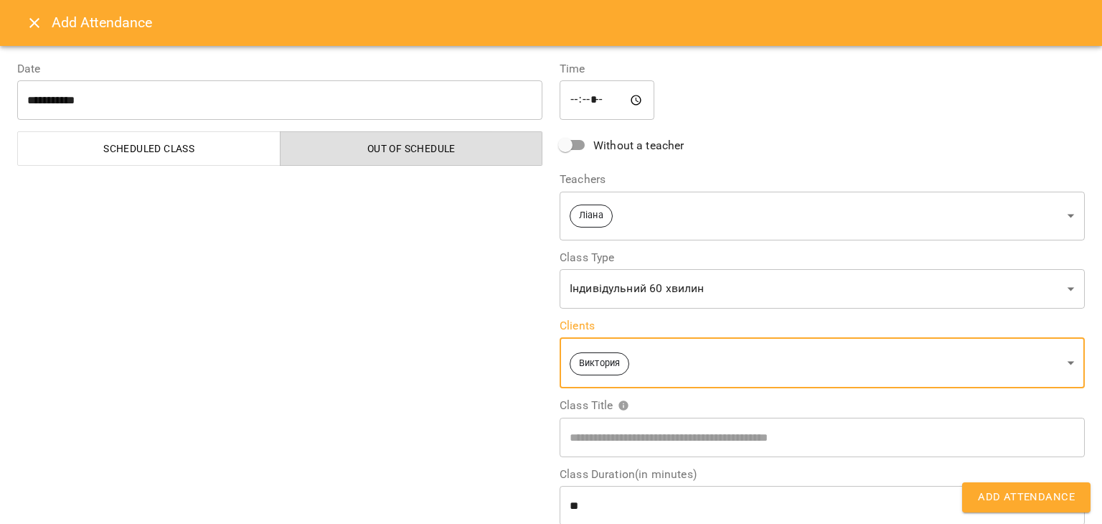
click at [1048, 494] on span "Add Attendance" at bounding box center [1026, 497] width 97 height 19
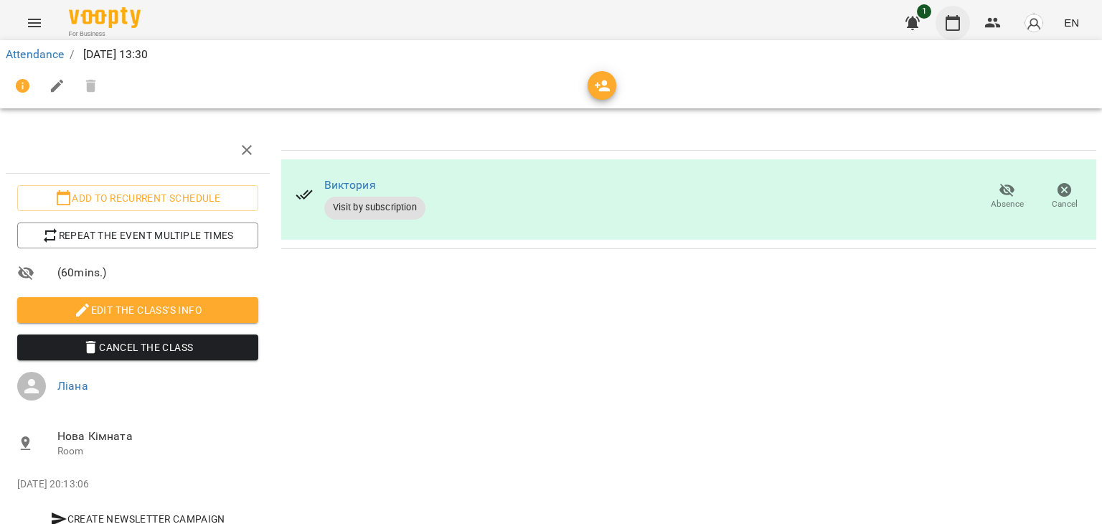
click at [946, 22] on icon "button" at bounding box center [952, 22] width 17 height 17
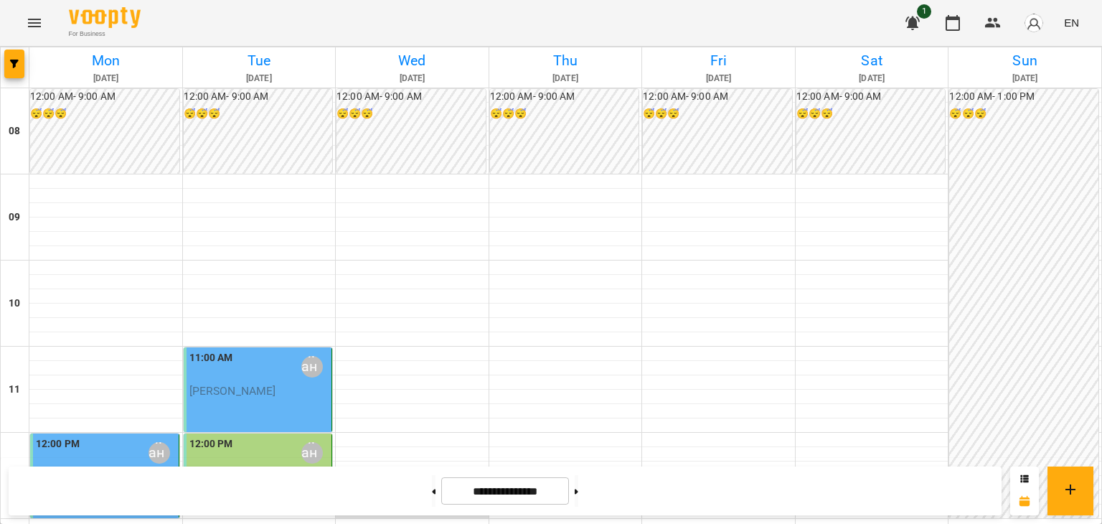
scroll to position [287, 0]
click at [800, 509] on div "**********" at bounding box center [505, 490] width 993 height 49
